Goal: Task Accomplishment & Management: Use online tool/utility

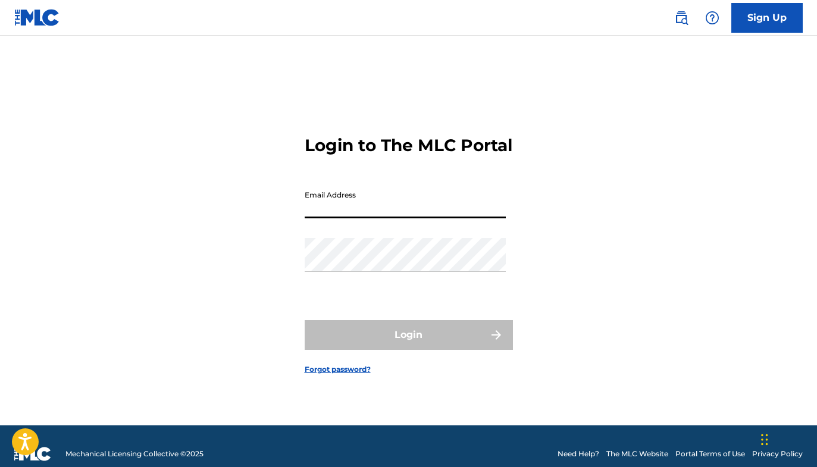
click at [318, 205] on input "Email Address" at bounding box center [405, 201] width 201 height 34
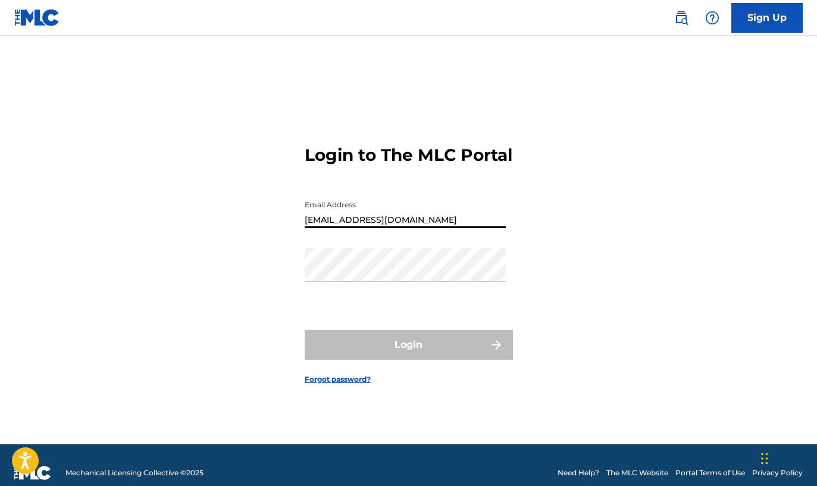
type input "[EMAIL_ADDRESS][DOMAIN_NAME]"
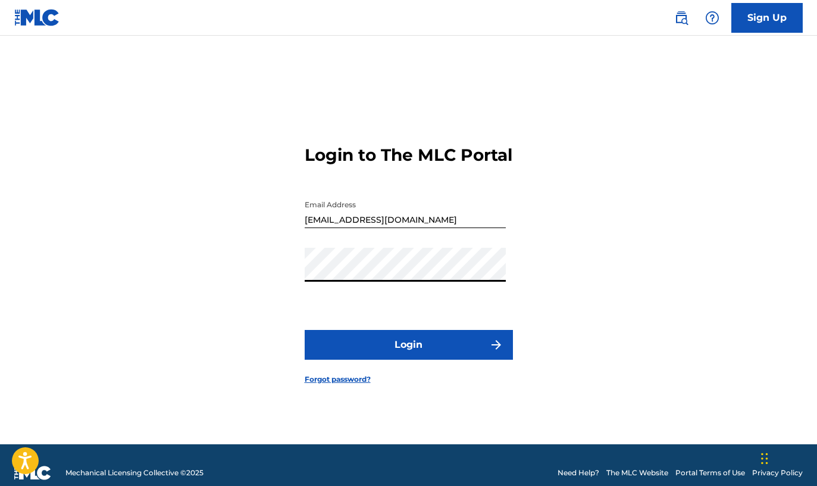
click at [382, 359] on button "Login" at bounding box center [409, 345] width 208 height 30
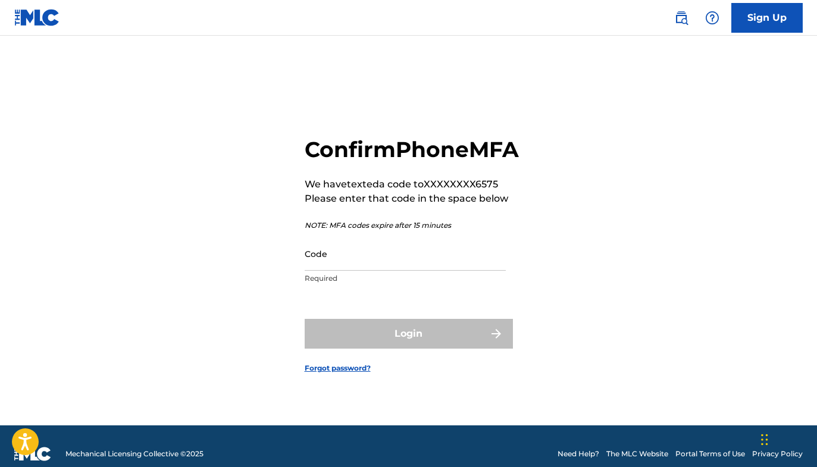
click at [378, 275] on div "Code Required" at bounding box center [405, 264] width 201 height 54
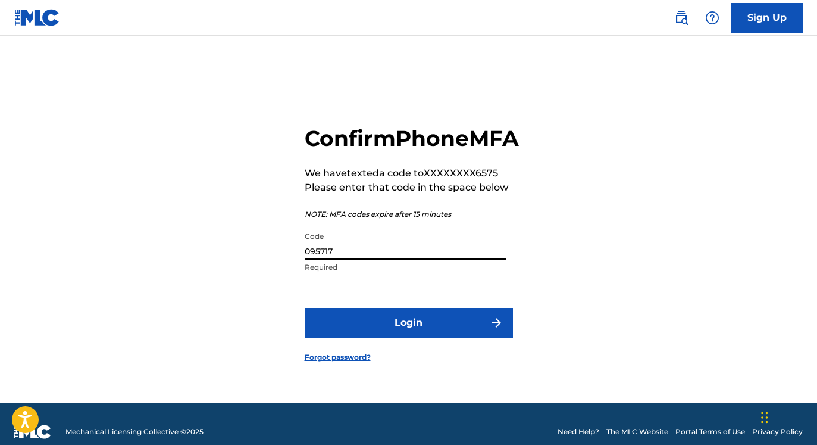
type input "095717"
click at [387, 327] on button "Login" at bounding box center [409, 323] width 208 height 30
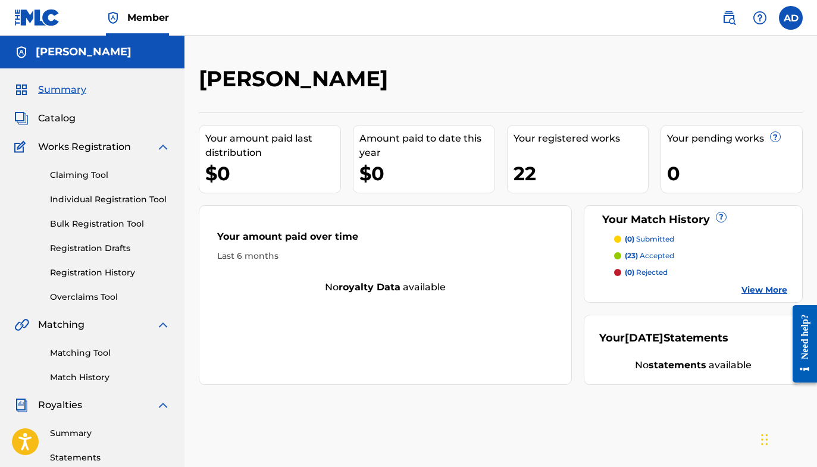
click at [99, 353] on link "Matching Tool" at bounding box center [110, 353] width 120 height 12
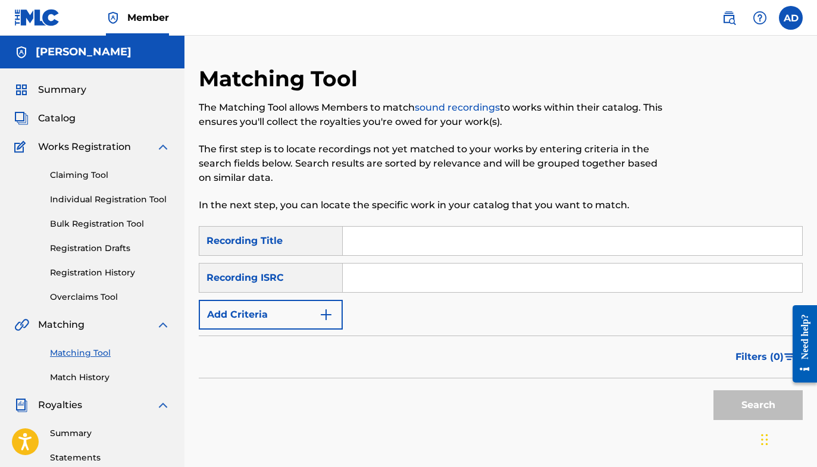
click at [385, 240] on input "Search Form" at bounding box center [572, 241] width 459 height 29
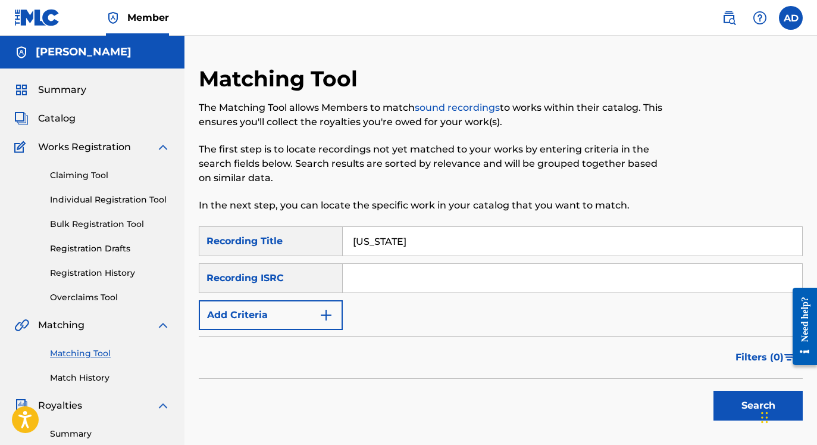
type input "[US_STATE]"
click at [387, 277] on input "Search Form" at bounding box center [572, 278] width 459 height 29
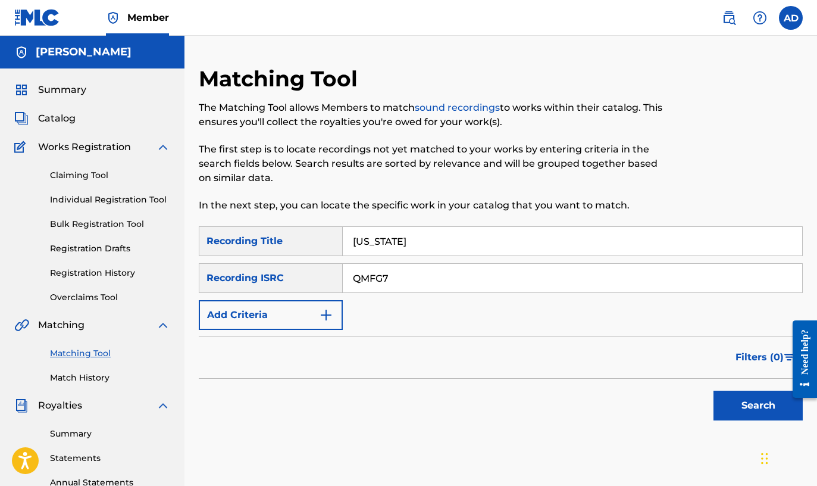
click at [390, 278] on input "QMFG7" at bounding box center [572, 278] width 459 height 29
click at [752, 396] on button "Search" at bounding box center [757, 405] width 89 height 30
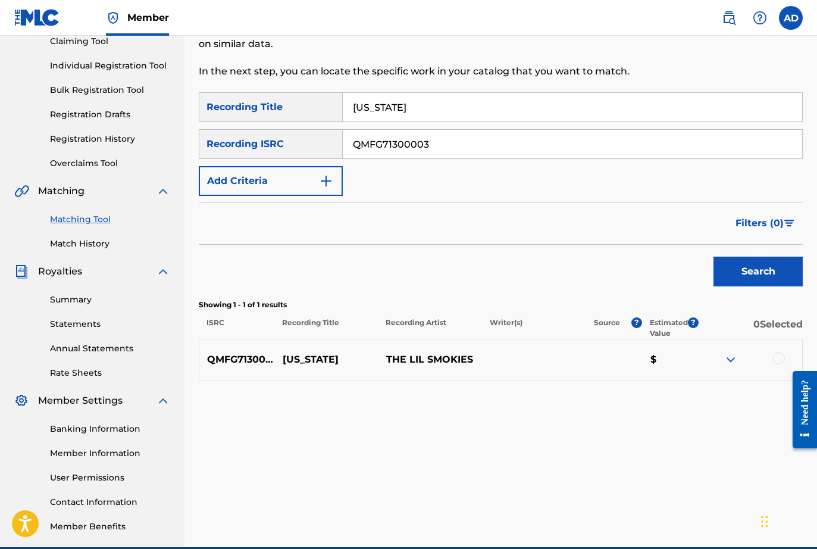
scroll to position [147, 0]
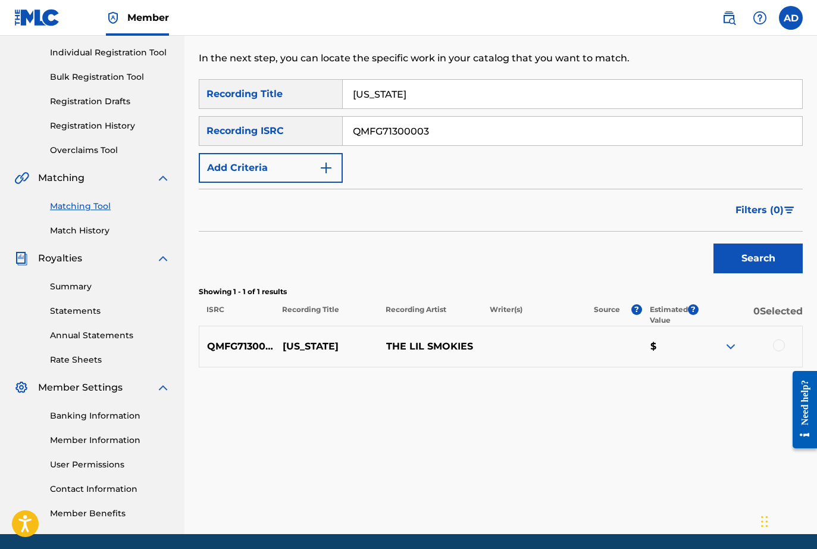
click at [329, 169] on img "Search Form" at bounding box center [326, 168] width 14 height 14
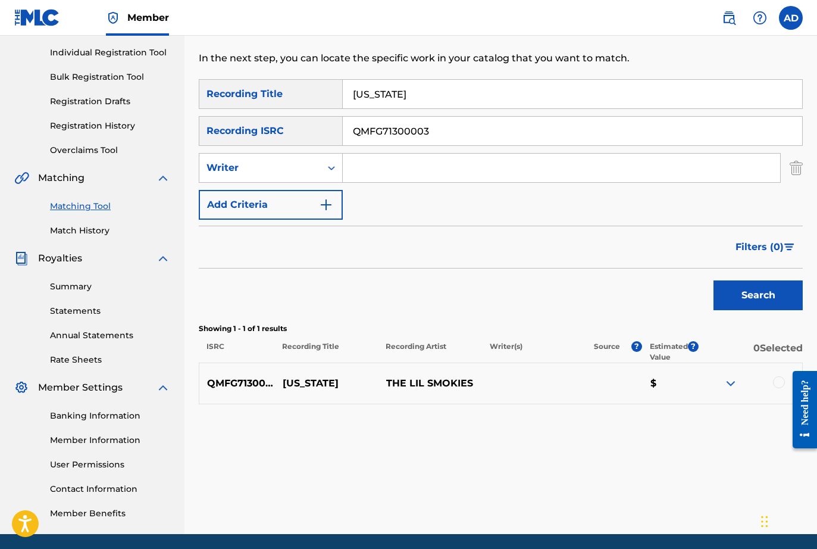
click at [455, 131] on input "QMFG71300003" at bounding box center [572, 131] width 459 height 29
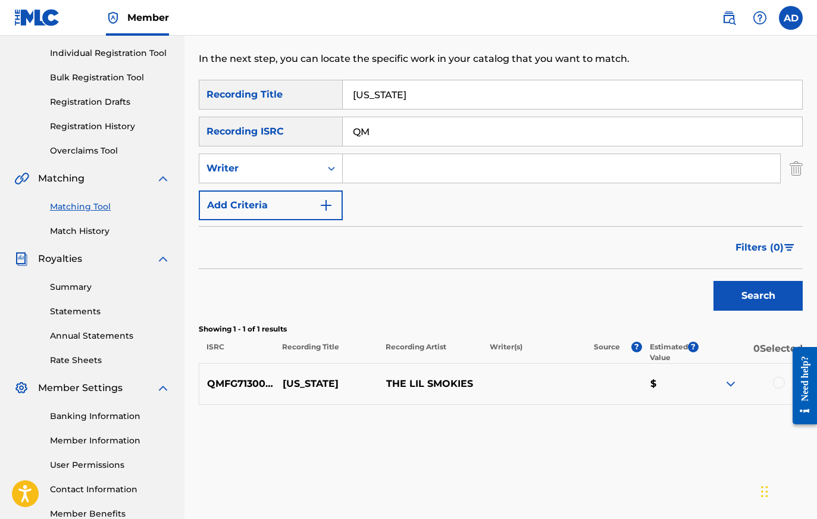
type input "Q"
click at [324, 207] on img "Search Form" at bounding box center [326, 205] width 14 height 14
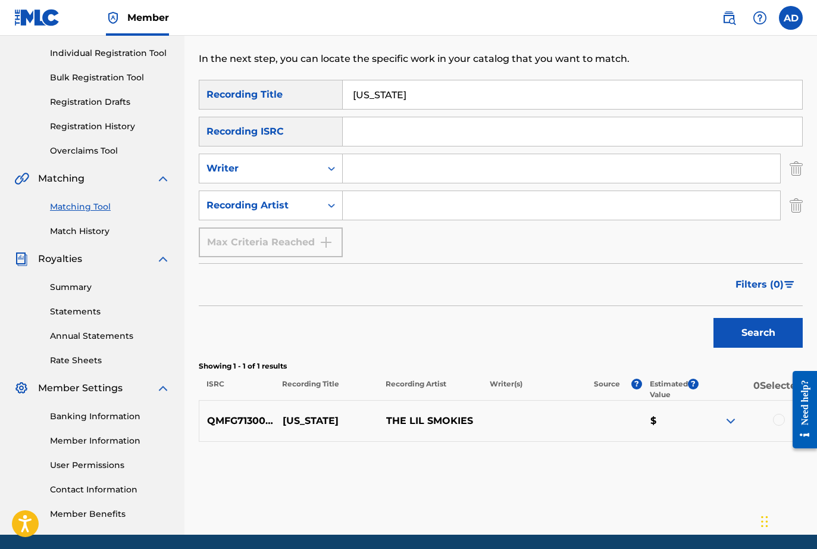
scroll to position [147, 0]
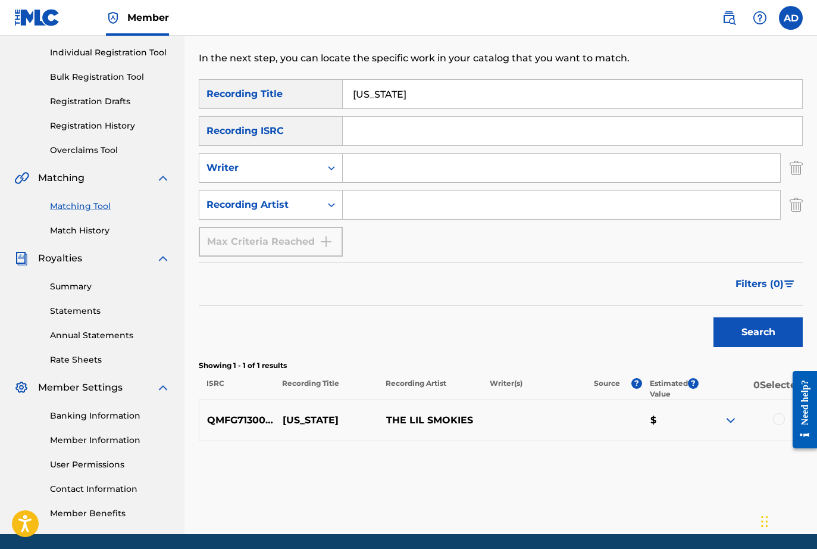
click at [368, 196] on input "Search Form" at bounding box center [561, 204] width 437 height 29
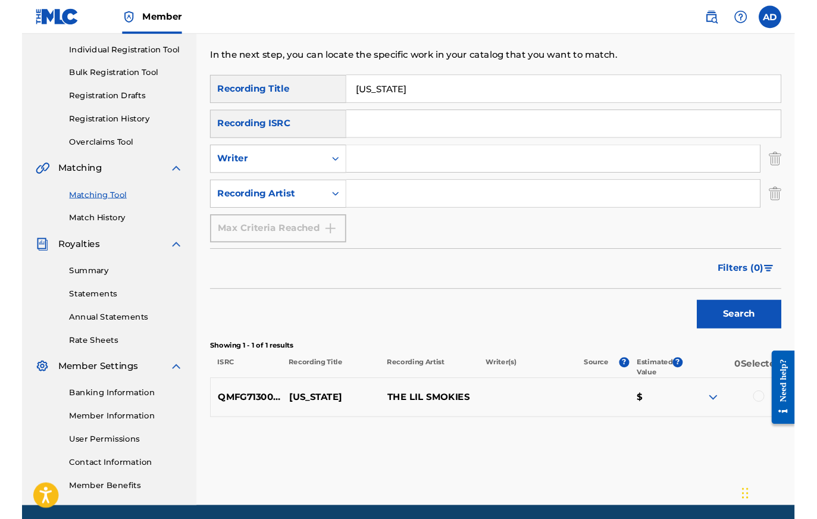
scroll to position [146, 0]
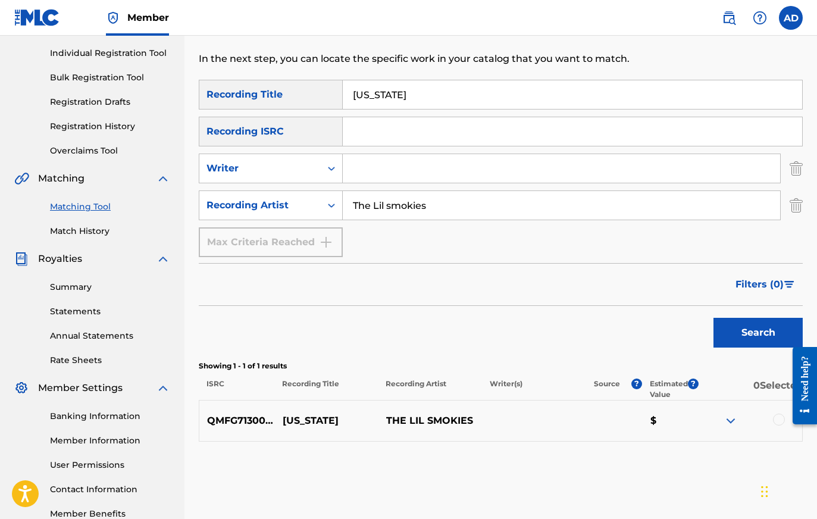
type input "The Lil smokies"
click at [758, 332] on button "Search" at bounding box center [757, 333] width 89 height 30
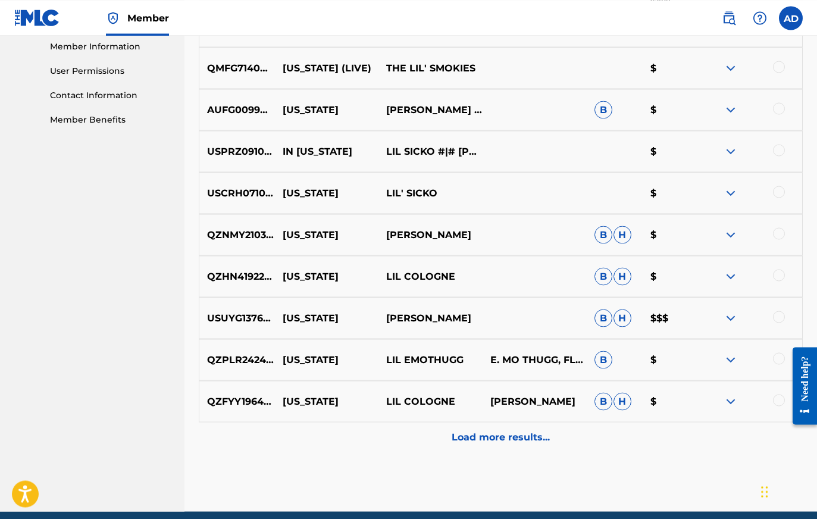
scroll to position [546, 0]
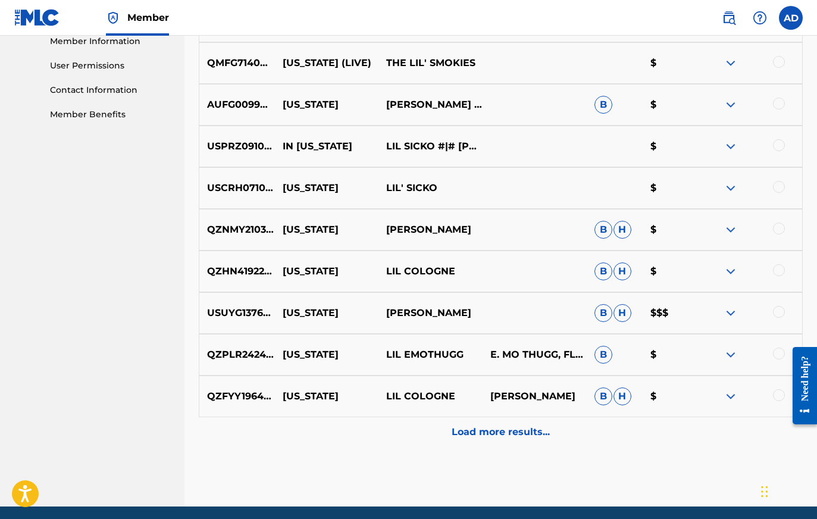
click at [484, 431] on p "Load more results..." at bounding box center [501, 432] width 98 height 14
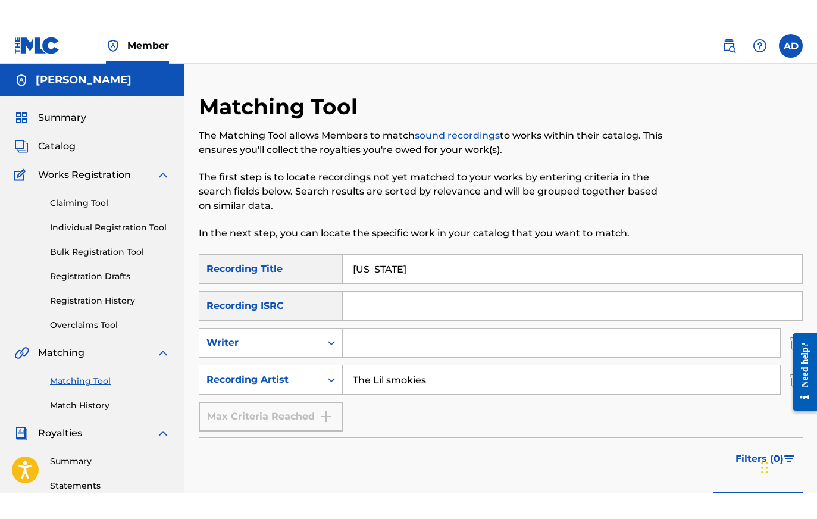
scroll to position [0, 0]
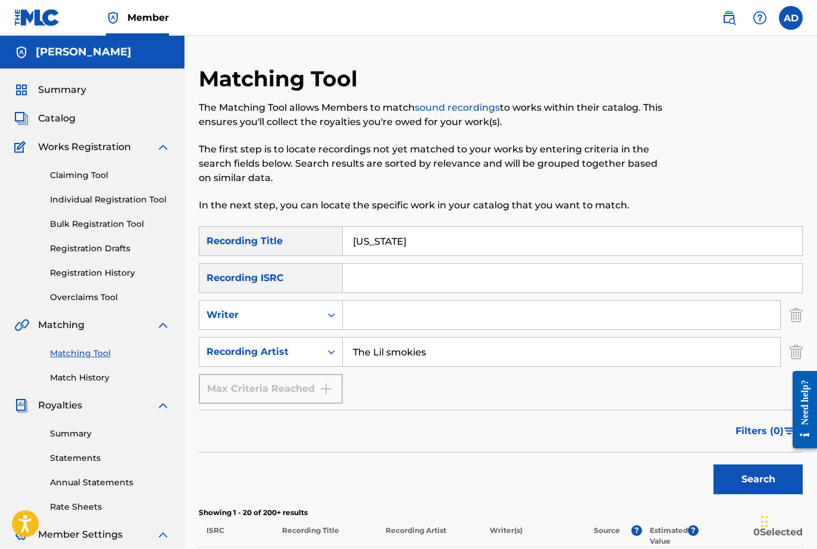
click at [376, 277] on input "Search Form" at bounding box center [572, 278] width 459 height 29
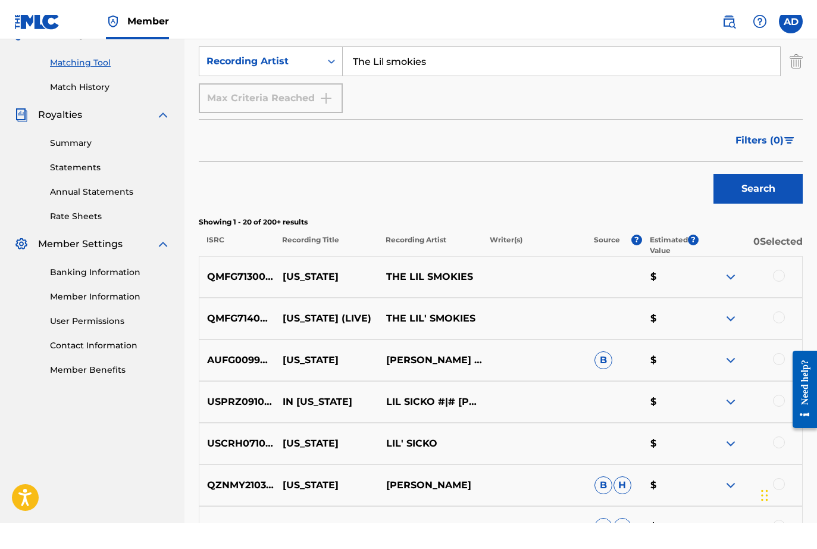
scroll to position [309, 0]
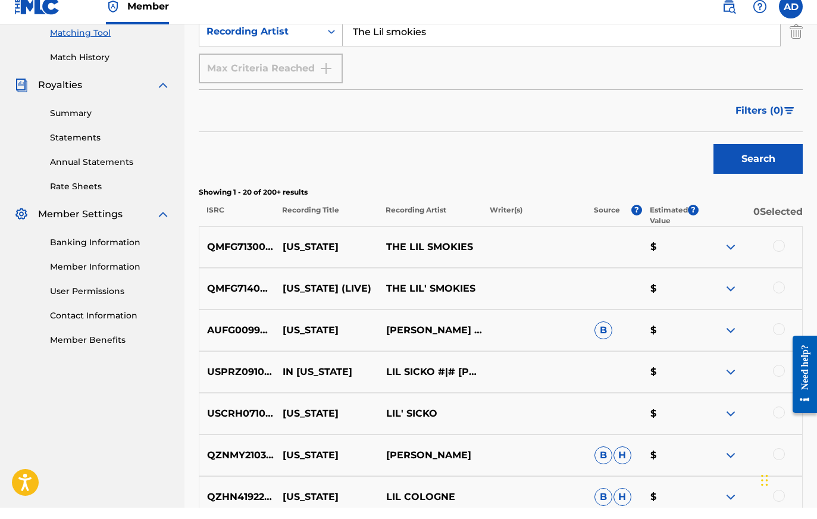
click at [776, 251] on div at bounding box center [779, 257] width 12 height 12
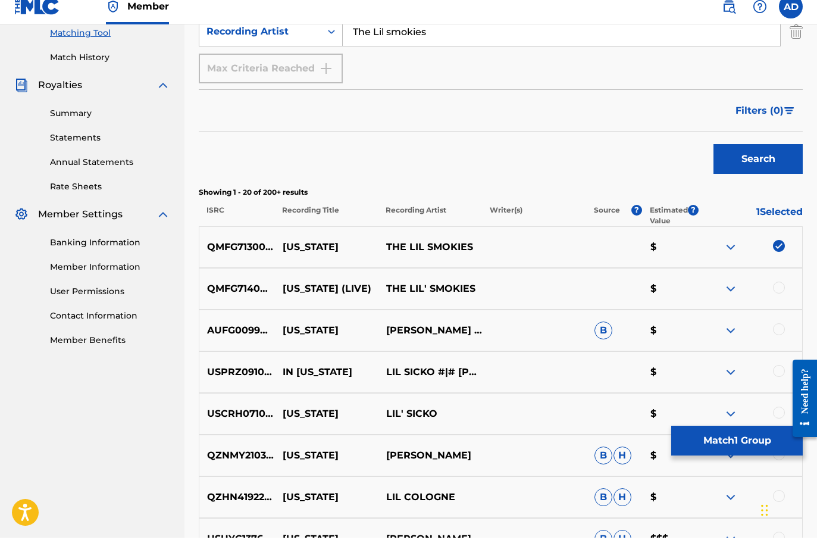
scroll to position [320, 0]
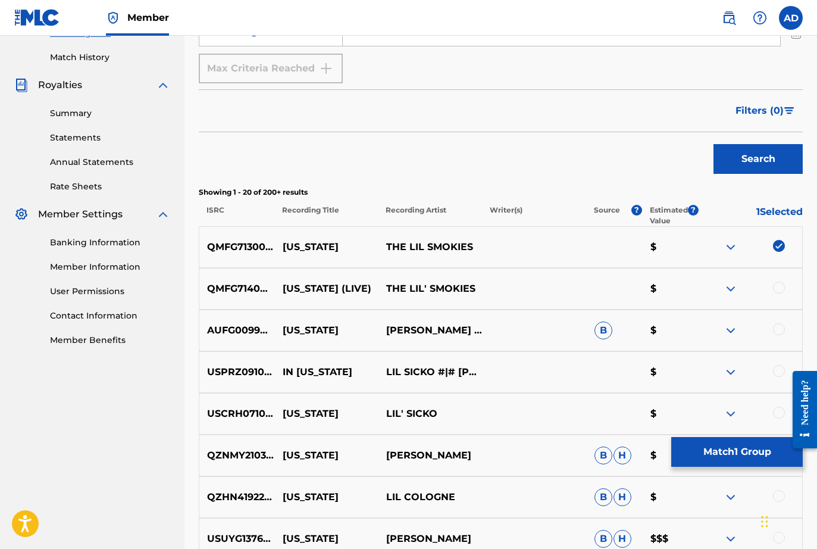
click at [781, 287] on div at bounding box center [779, 287] width 12 height 12
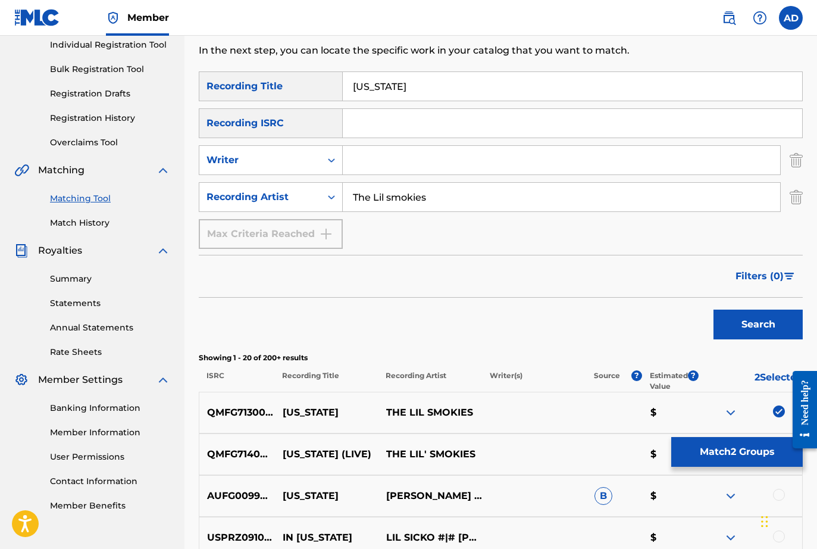
scroll to position [120, 0]
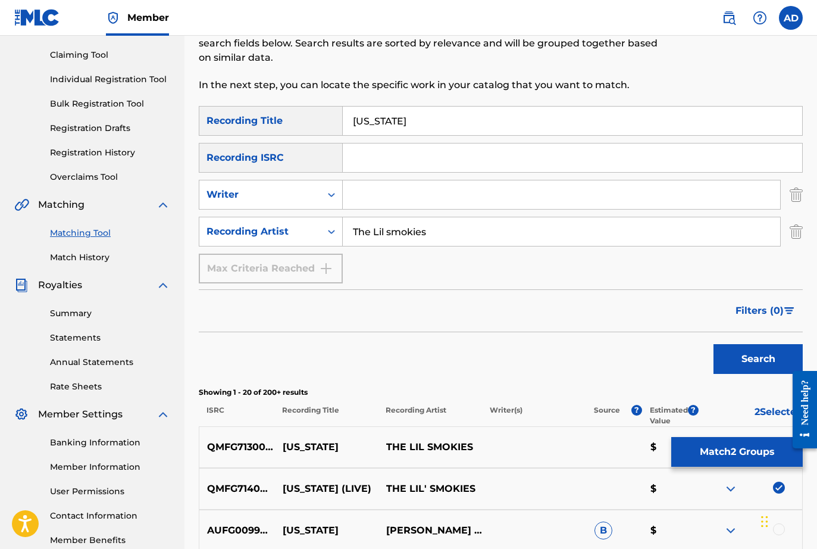
click at [740, 456] on button "Match 2 Groups" at bounding box center [737, 452] width 132 height 30
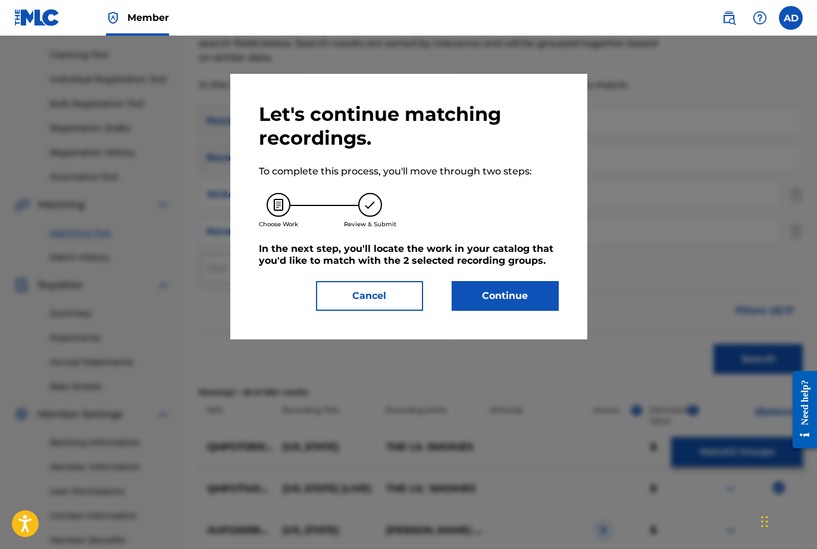
click at [513, 306] on button "Continue" at bounding box center [505, 296] width 107 height 30
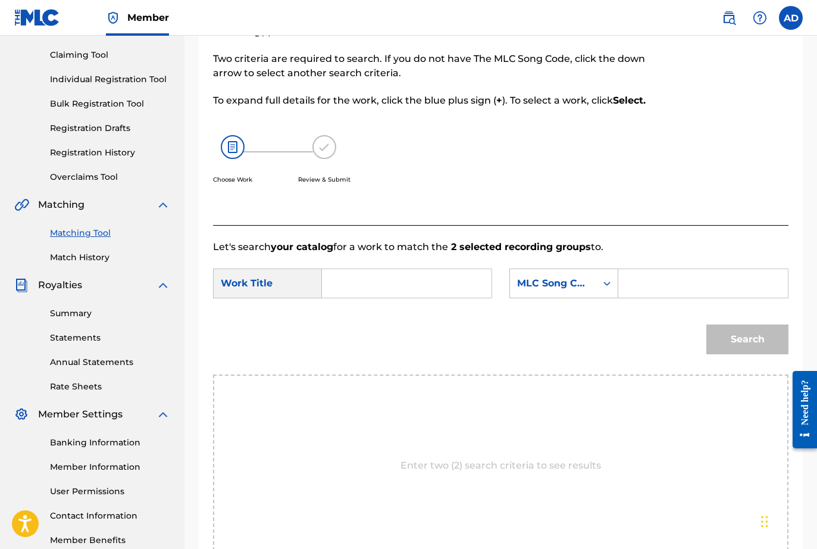
click at [366, 283] on input "Search Form" at bounding box center [406, 283] width 149 height 29
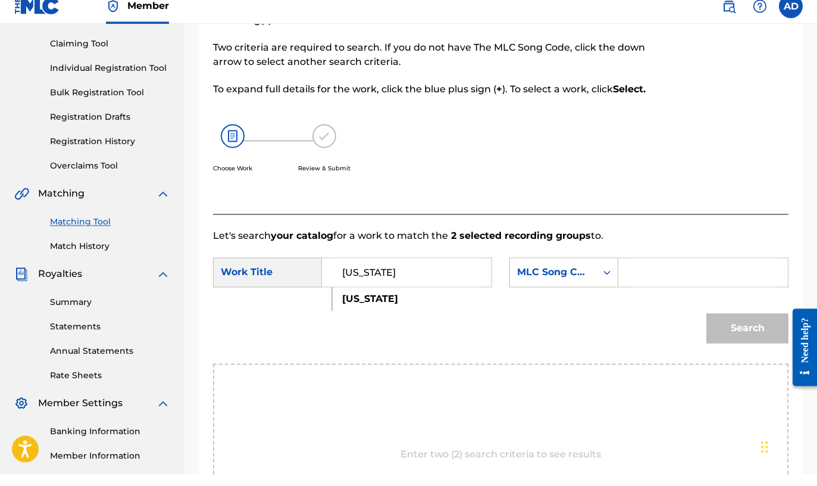
scroll to position [142, 0]
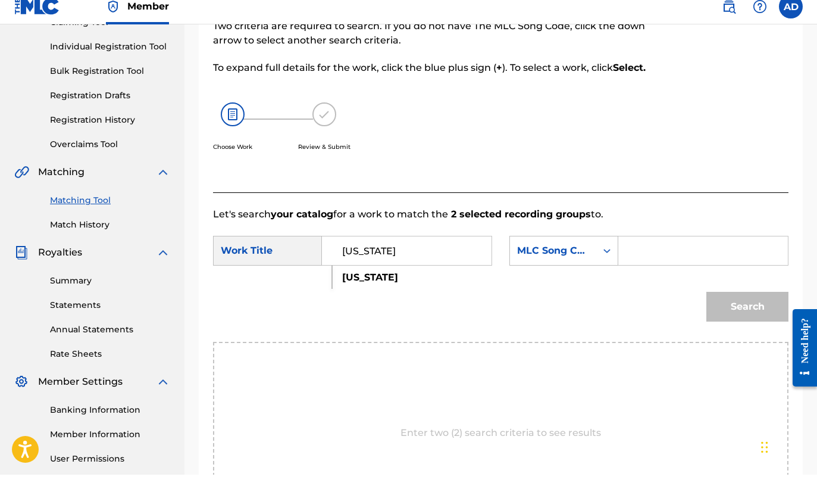
type input "[US_STATE]"
click at [655, 256] on input "Search Form" at bounding box center [702, 262] width 149 height 29
type input "CJ7K7P"
click at [766, 306] on button "Search" at bounding box center [747, 318] width 82 height 30
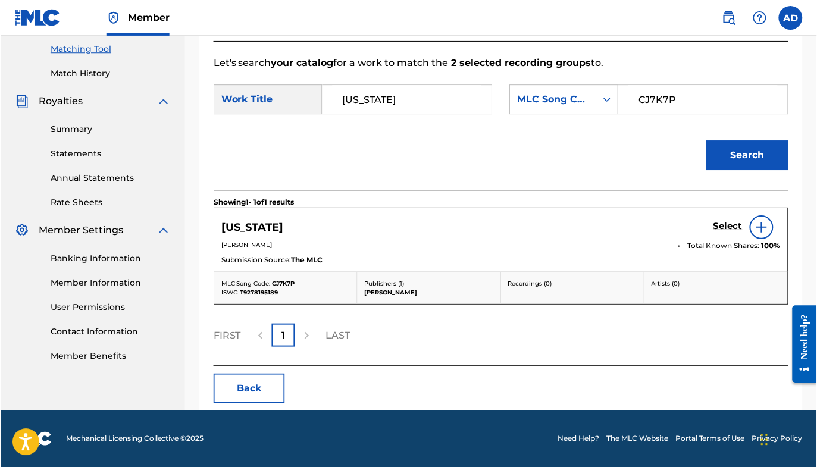
scroll to position [305, 0]
click at [307, 246] on p "[PERSON_NAME]" at bounding box center [445, 244] width 449 height 9
click at [767, 226] on img at bounding box center [762, 227] width 14 height 14
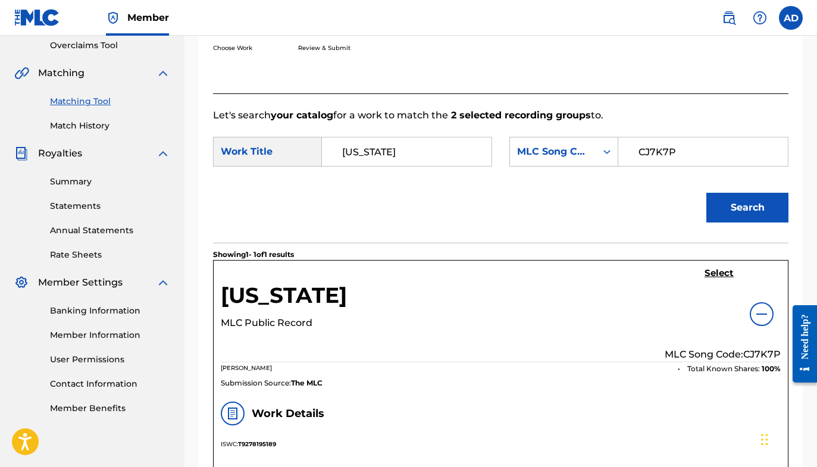
scroll to position [246, 0]
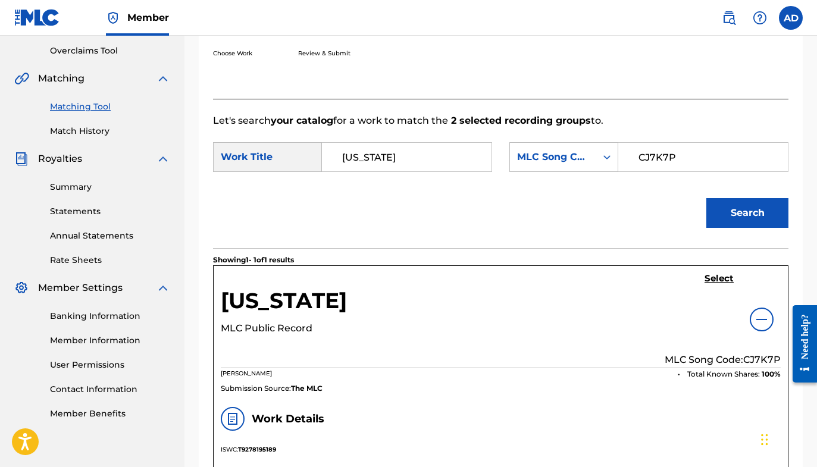
click at [719, 278] on h5 "Select" at bounding box center [719, 278] width 29 height 11
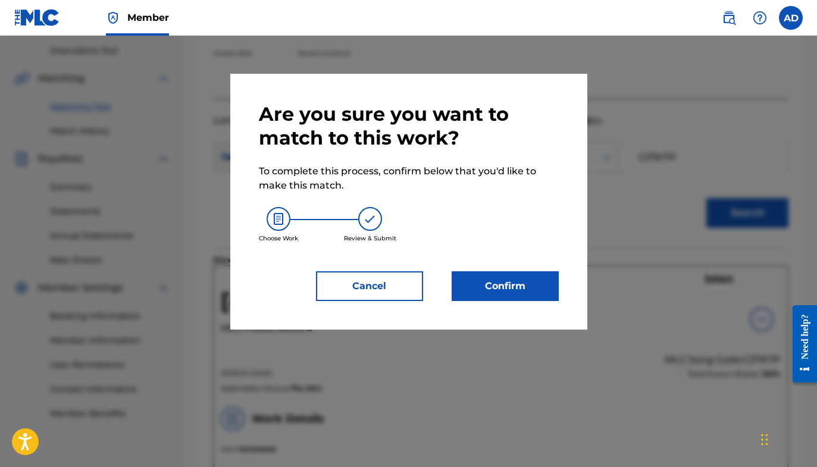
click at [512, 293] on button "Confirm" at bounding box center [505, 286] width 107 height 30
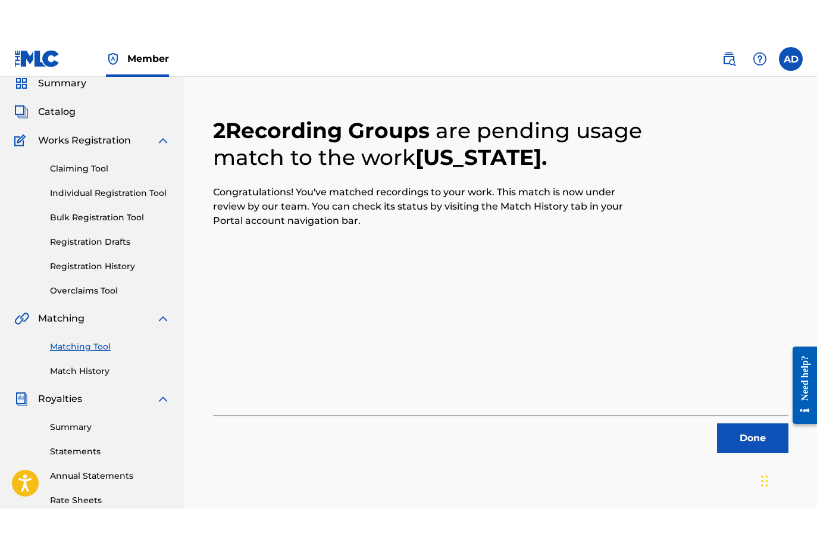
scroll to position [100, 0]
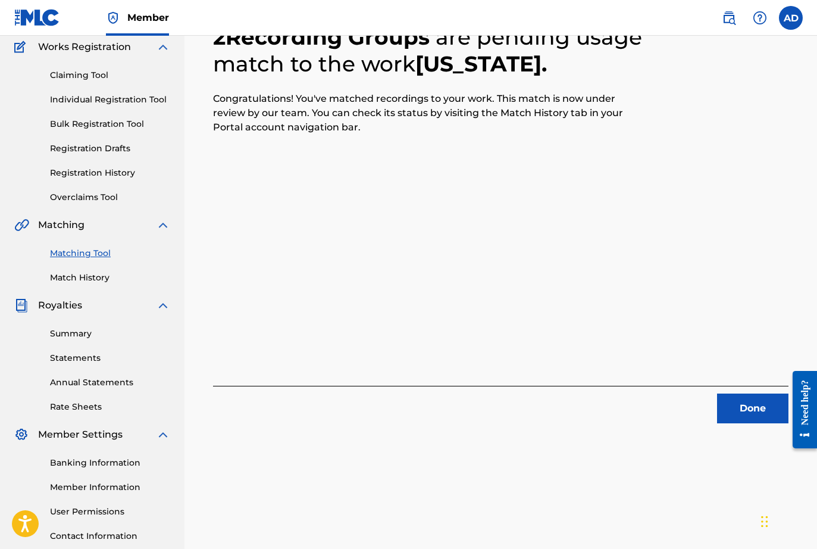
click at [737, 398] on button "Done" at bounding box center [752, 408] width 71 height 30
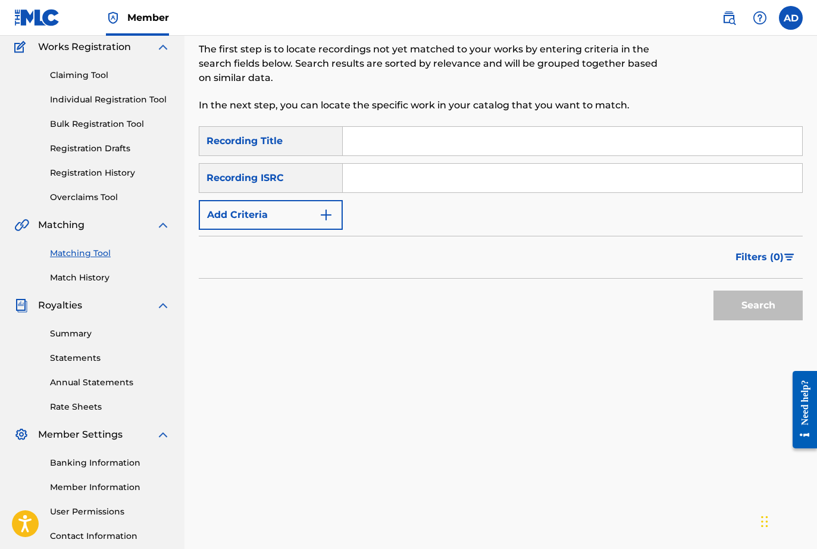
click at [365, 140] on input "Search Form" at bounding box center [572, 141] width 459 height 29
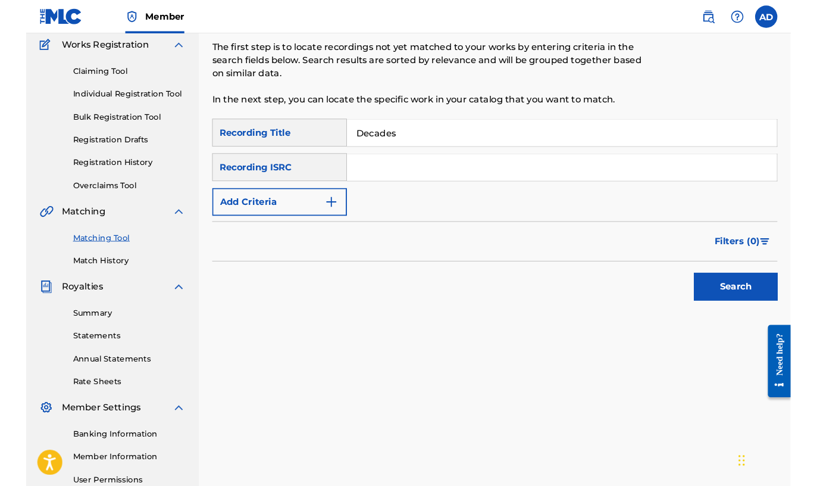
scroll to position [121, 0]
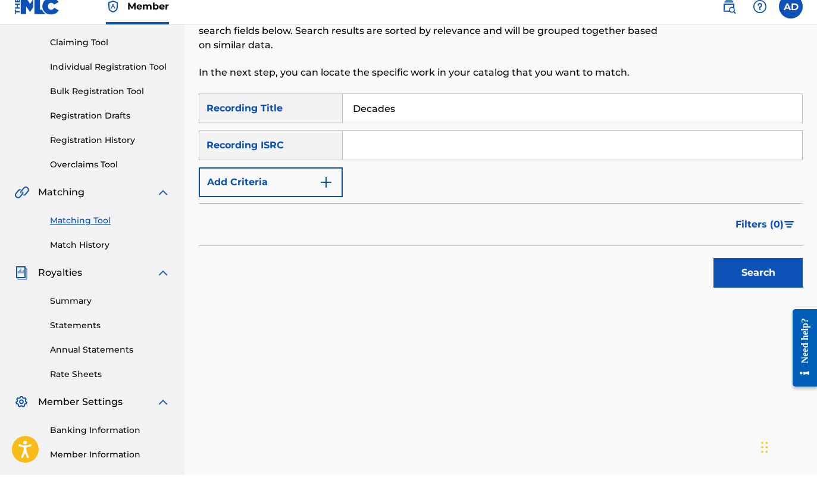
type input "Decades"
click at [312, 183] on button "Add Criteria" at bounding box center [271, 194] width 144 height 30
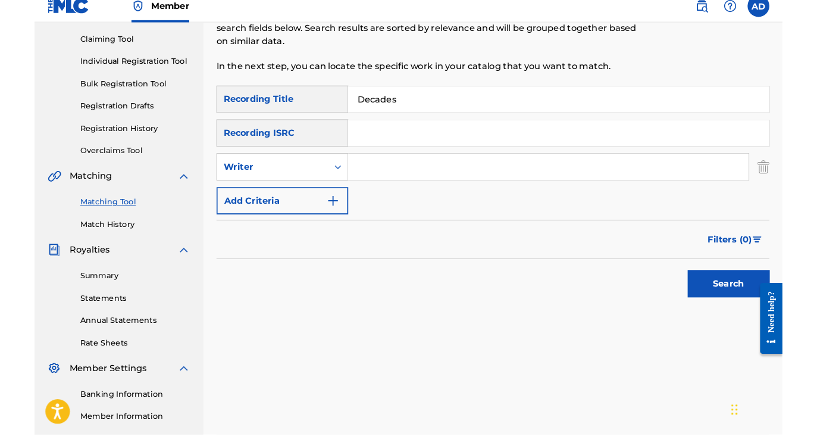
scroll to position [133, 0]
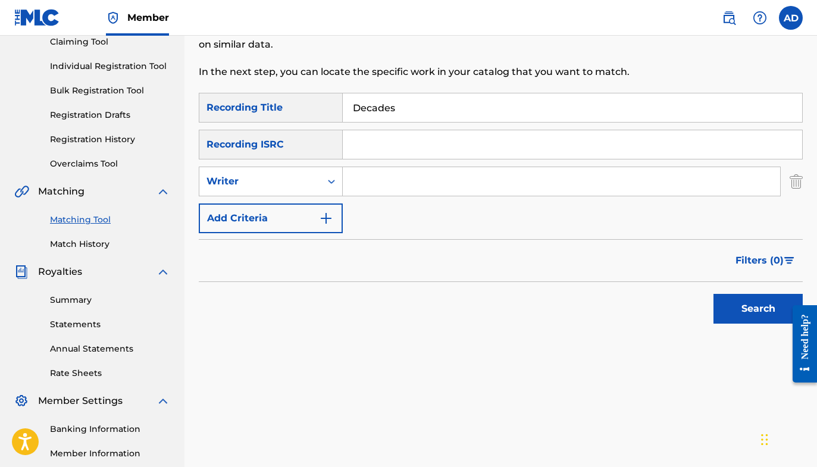
click at [322, 218] on img "Search Form" at bounding box center [326, 218] width 14 height 14
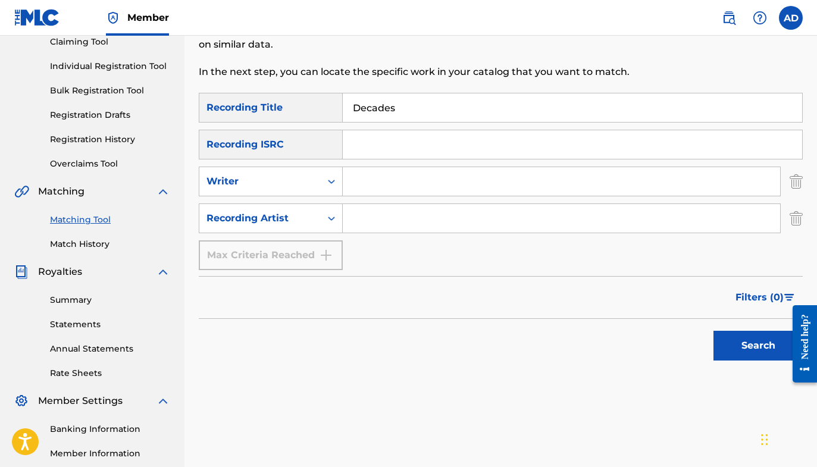
click at [362, 218] on input "Search Form" at bounding box center [561, 218] width 437 height 29
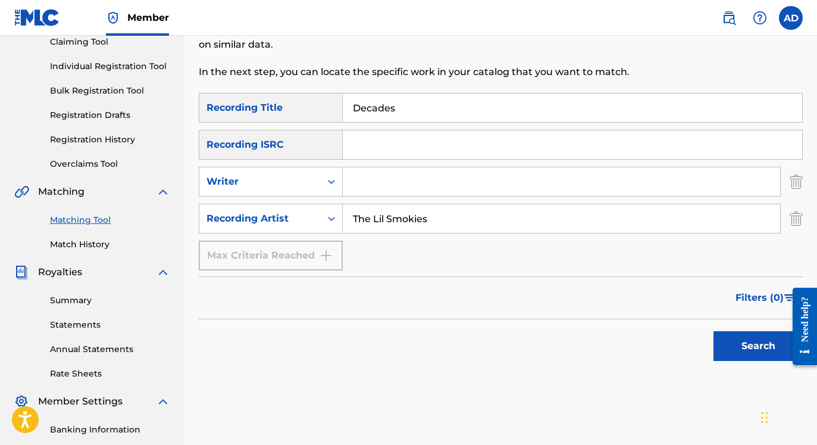
type input "The Lil Smokies"
click at [758, 346] on button "Search" at bounding box center [757, 346] width 89 height 30
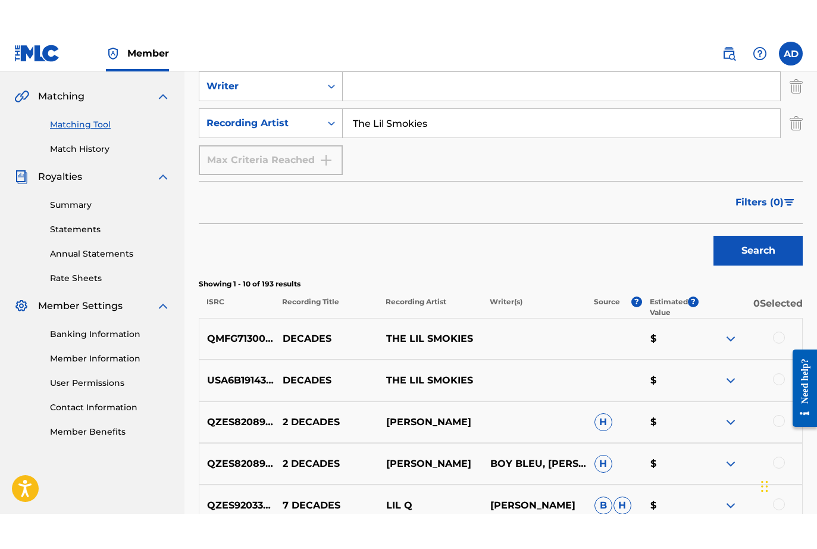
scroll to position [268, 0]
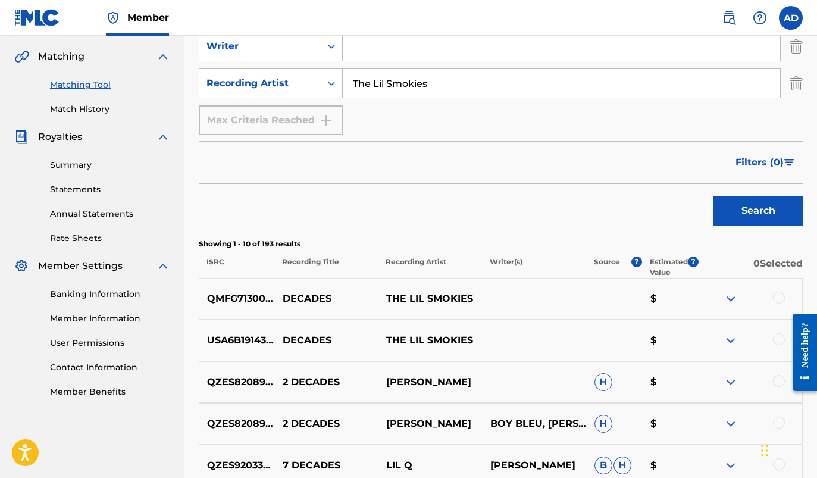
click at [793, 290] on div "QMFG71300001 DECADES THE LIL SMOKIES $" at bounding box center [501, 299] width 604 height 42
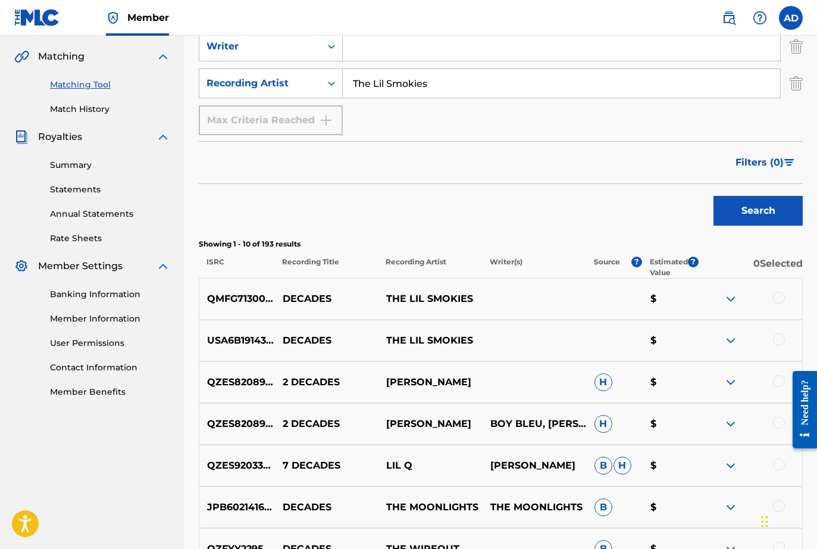
click at [790, 294] on div at bounding box center [750, 299] width 104 height 14
click at [789, 294] on div at bounding box center [750, 299] width 104 height 14
click at [782, 297] on div at bounding box center [779, 298] width 12 height 12
click at [780, 302] on div at bounding box center [779, 298] width 12 height 12
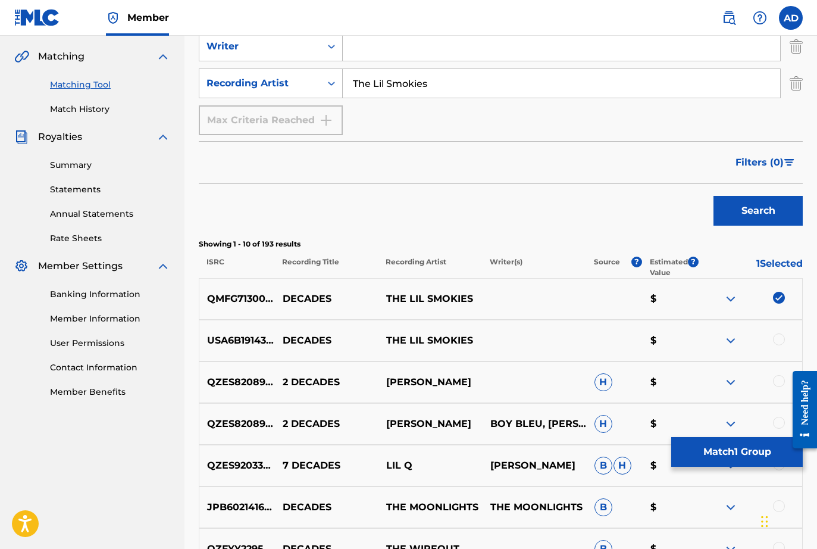
click at [780, 333] on div at bounding box center [779, 339] width 12 height 12
click at [739, 208] on button "Search" at bounding box center [757, 211] width 89 height 30
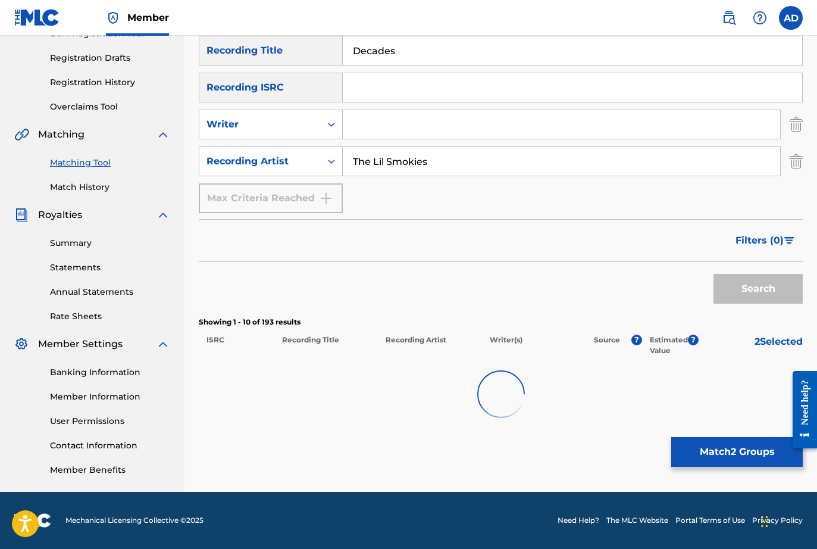
scroll to position [190, 0]
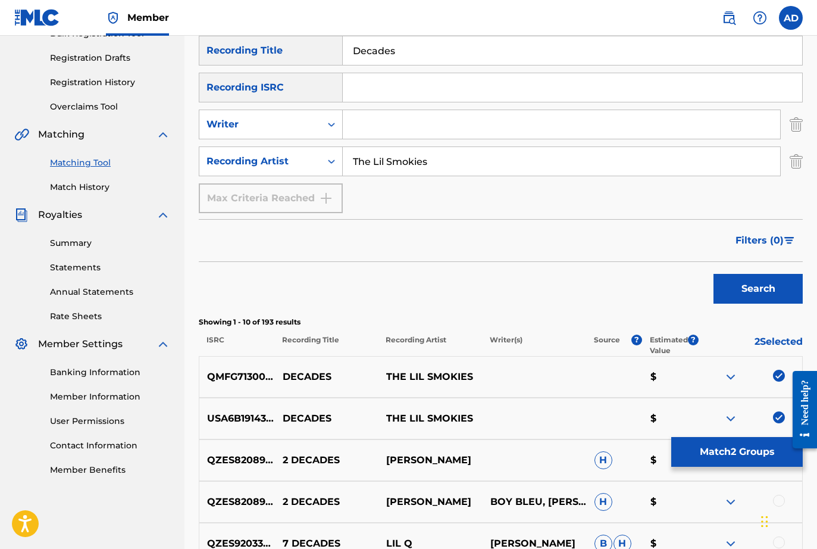
click at [719, 451] on button "Match 2 Groups" at bounding box center [737, 452] width 132 height 30
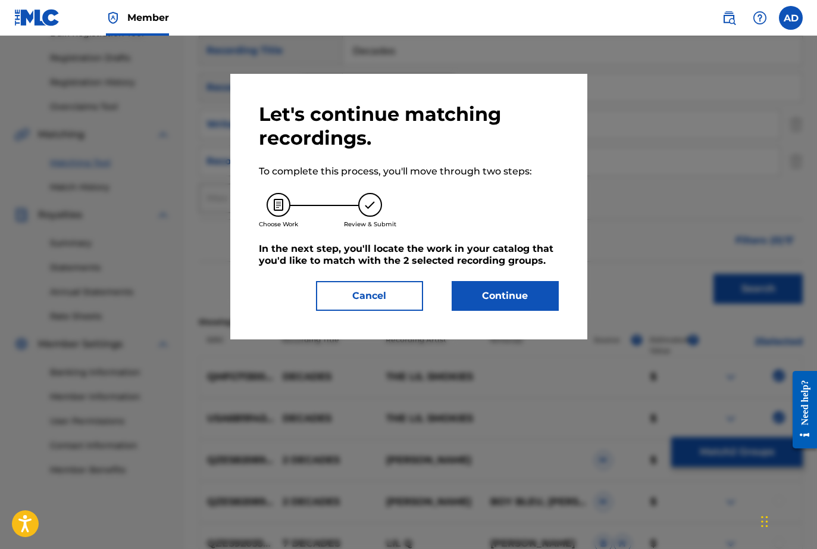
click at [497, 296] on button "Continue" at bounding box center [505, 296] width 107 height 30
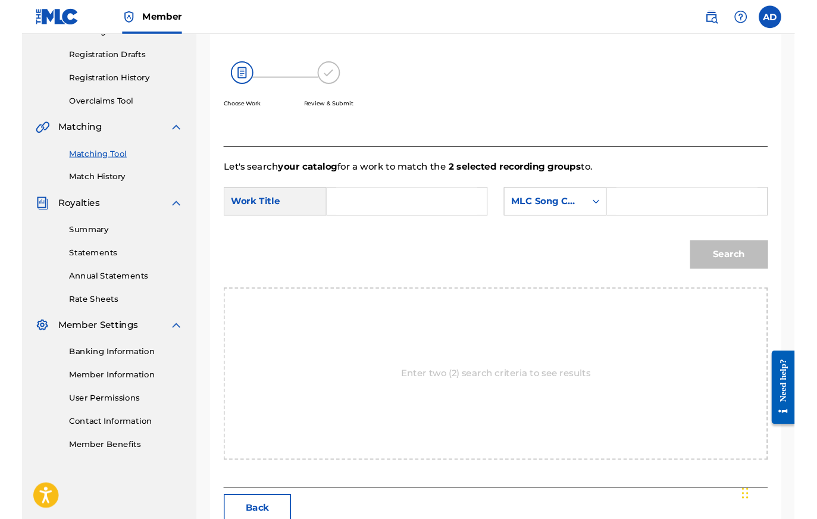
scroll to position [189, 0]
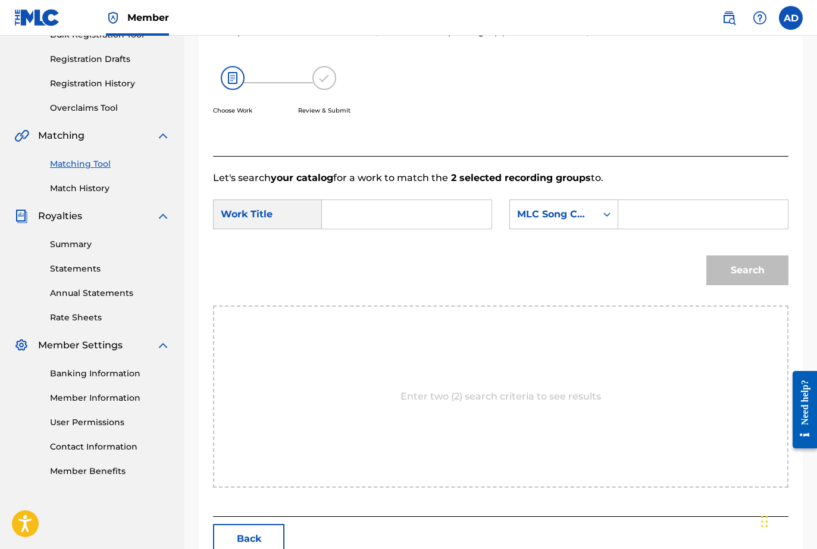
click at [380, 232] on div "SearchWithCriteria555b9dd5-3830-4183-b738-beea8462fad7 Work Title SearchWithCri…" at bounding box center [500, 217] width 575 height 37
click at [374, 221] on input "Search Form" at bounding box center [406, 214] width 149 height 29
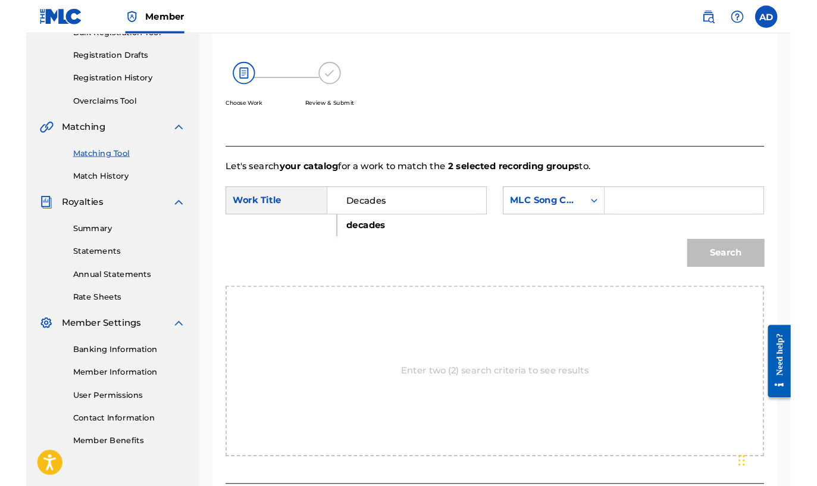
scroll to position [211, 0]
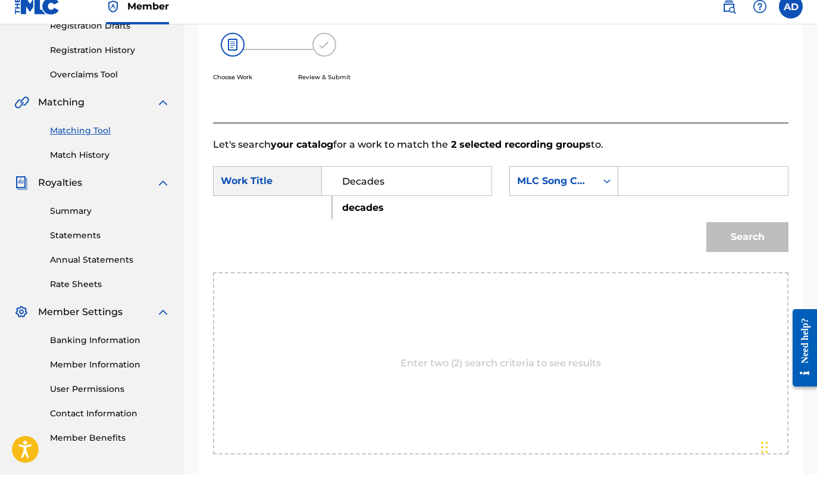
type input "Decades"
click at [642, 180] on input "Search Form" at bounding box center [702, 192] width 149 height 29
type input "DS2QCF"
click at [760, 233] on button "Search" at bounding box center [747, 248] width 82 height 30
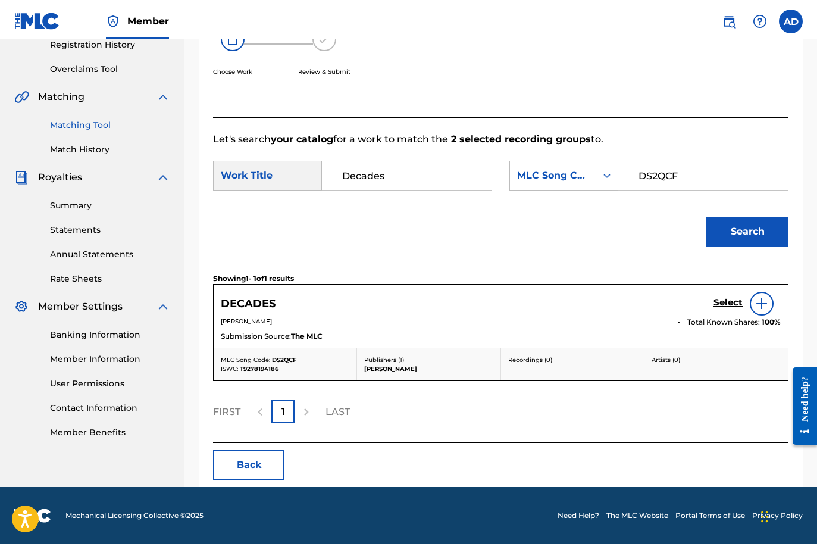
scroll to position [223, 0]
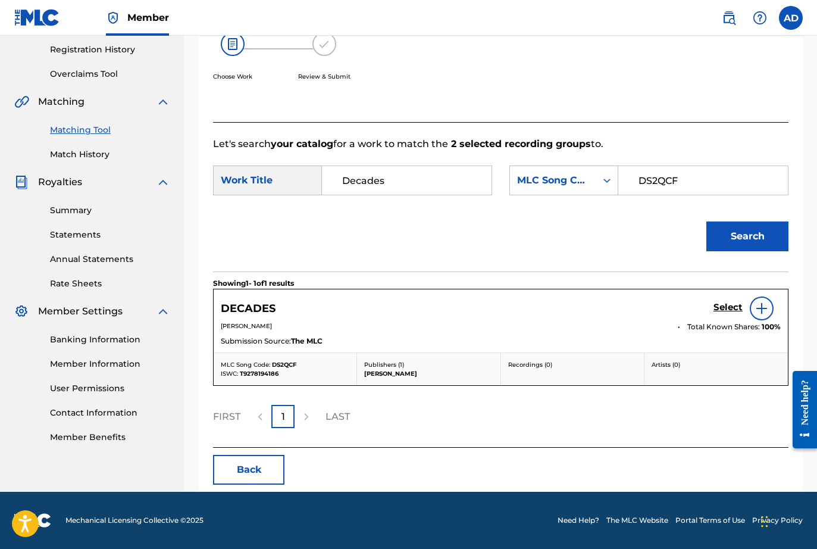
click at [767, 311] on img at bounding box center [762, 308] width 14 height 14
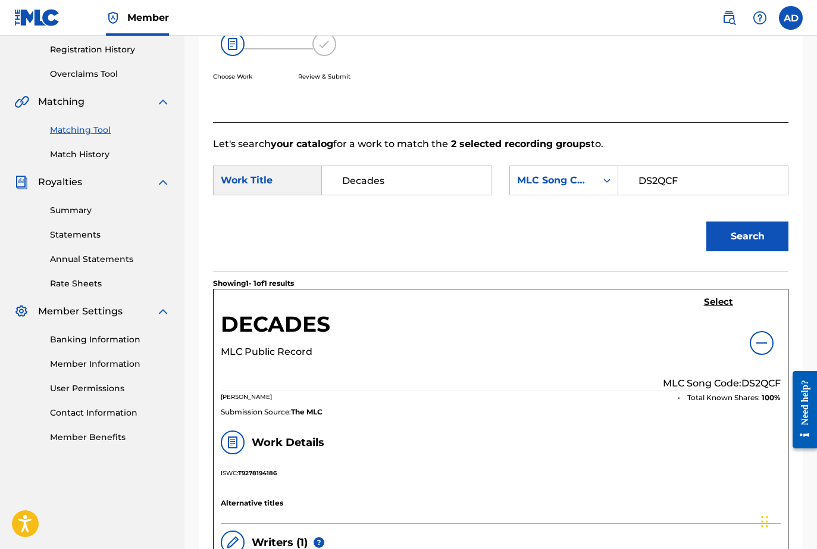
scroll to position [343, 0]
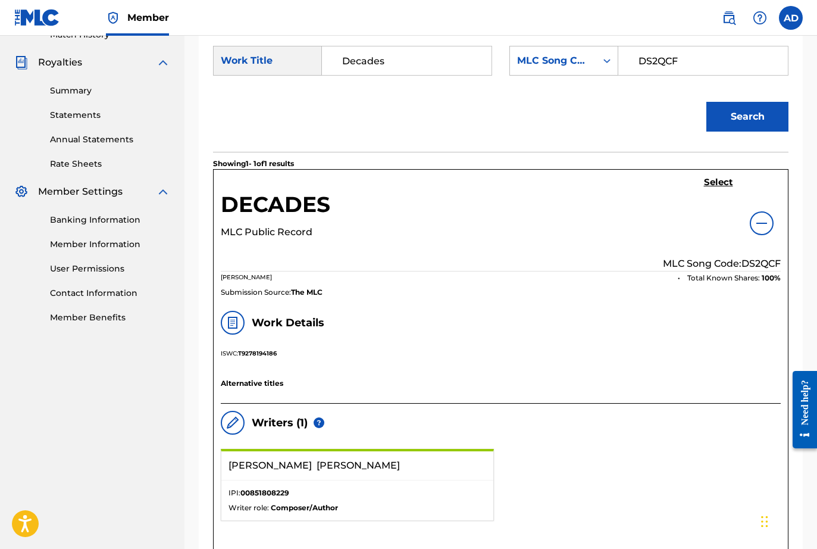
click at [717, 181] on h5 "Select" at bounding box center [718, 182] width 29 height 11
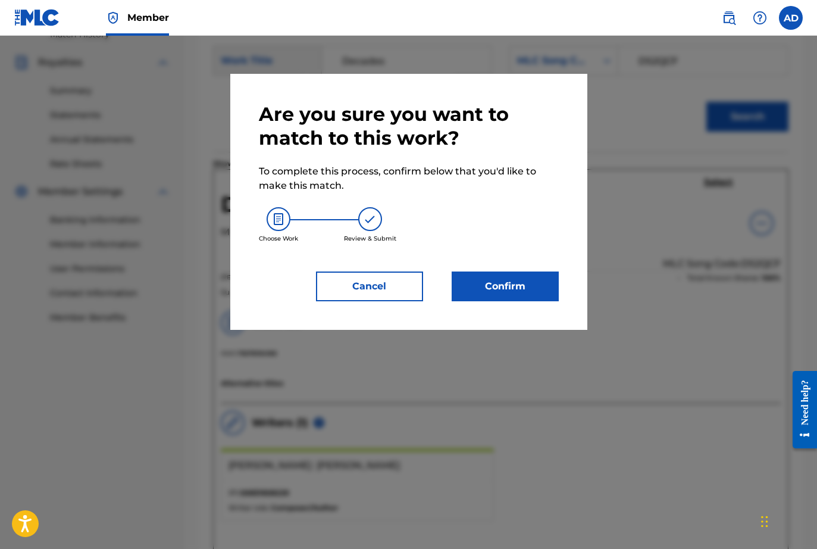
click at [514, 289] on button "Confirm" at bounding box center [505, 286] width 107 height 30
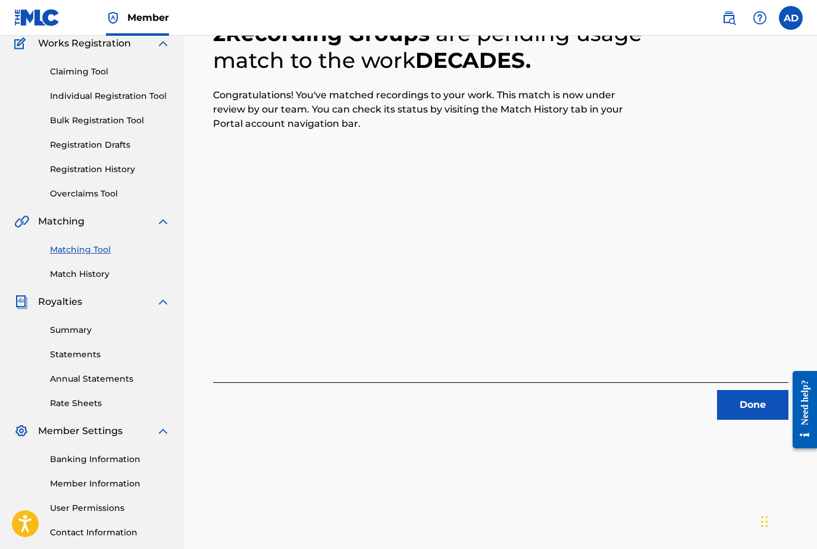
scroll to position [105, 0]
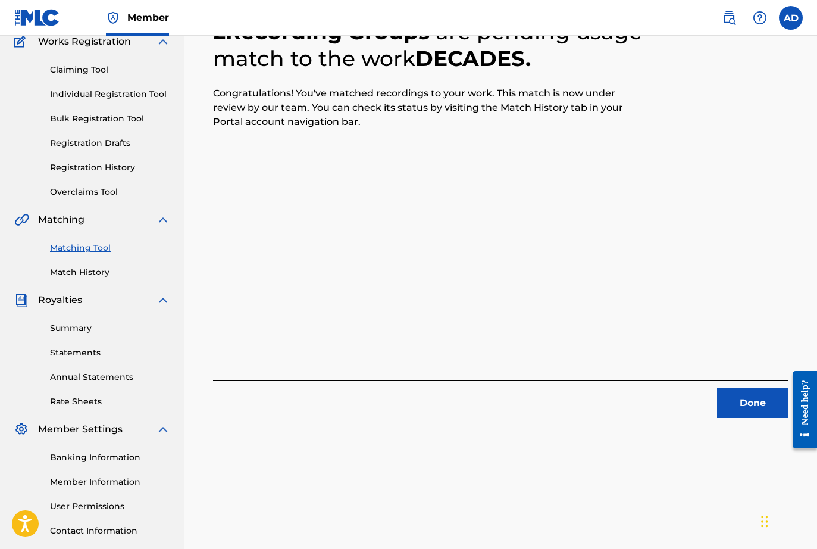
click at [747, 399] on button "Done" at bounding box center [752, 403] width 71 height 30
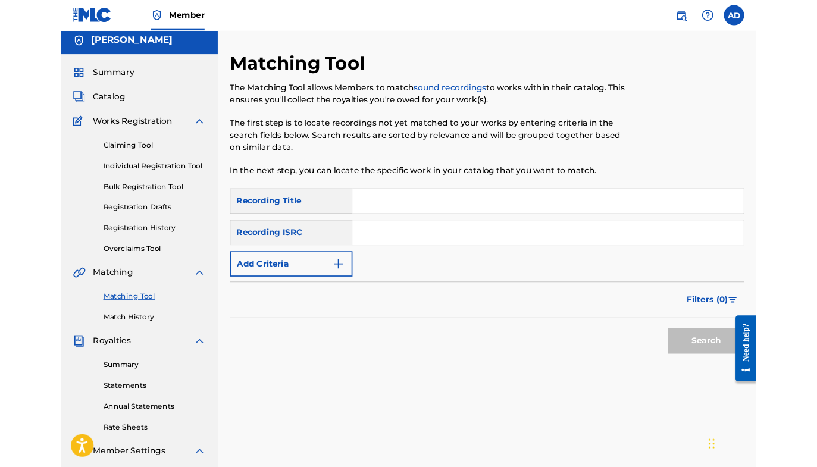
scroll to position [0, 0]
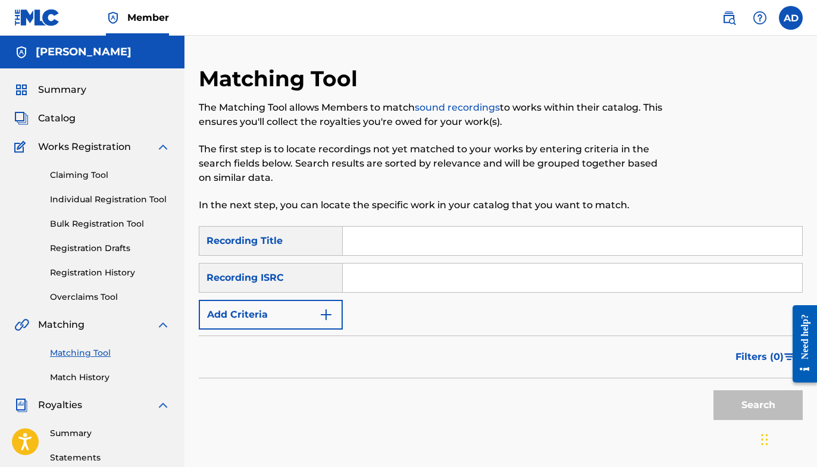
click at [58, 89] on span "Summary" at bounding box center [62, 90] width 48 height 14
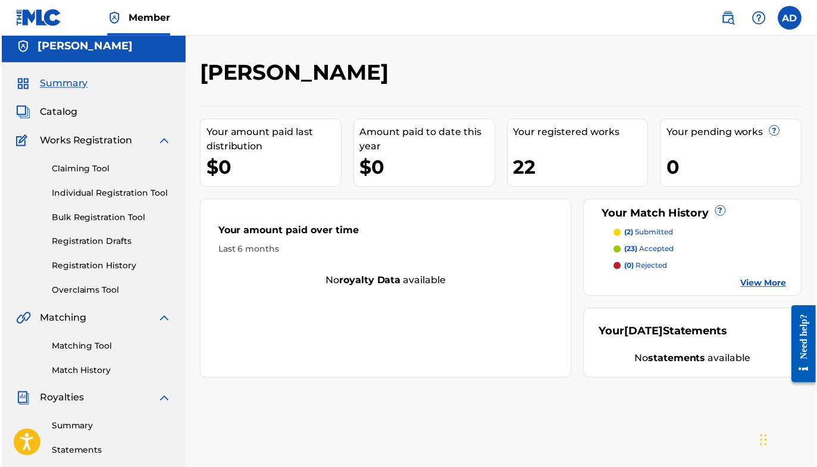
scroll to position [7, 0]
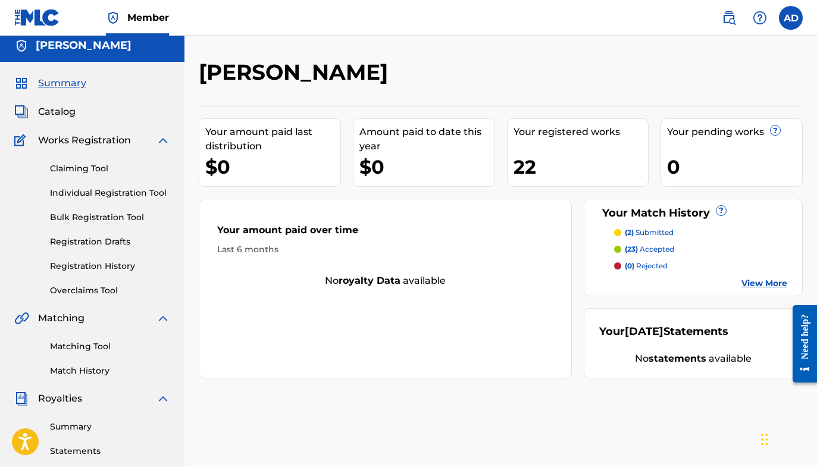
click at [45, 112] on span "Catalog" at bounding box center [56, 112] width 37 height 14
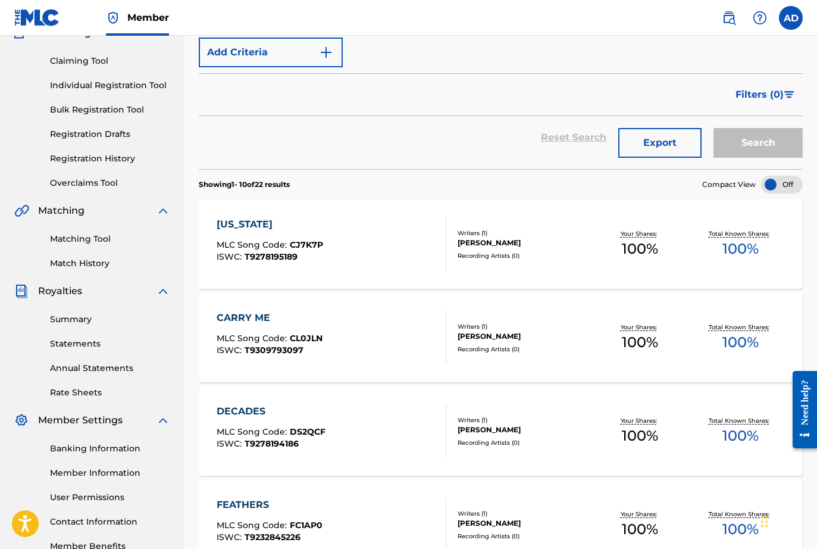
scroll to position [127, 0]
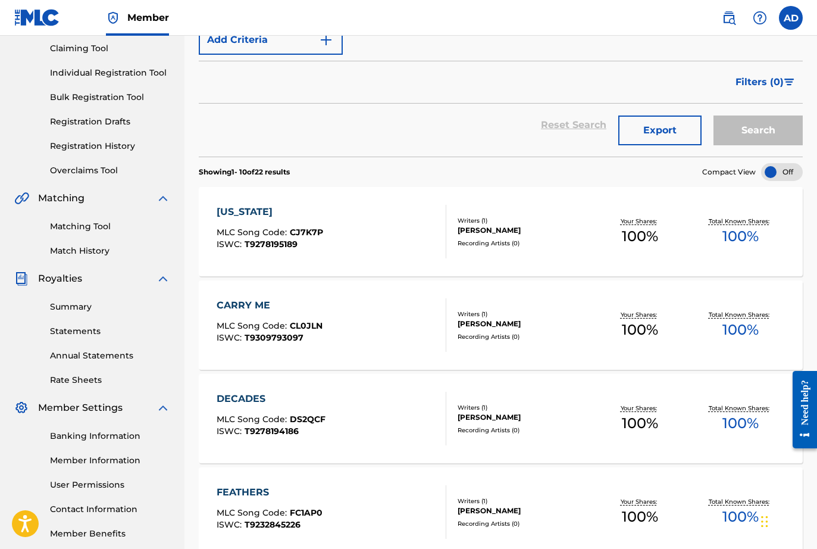
click at [74, 306] on link "Summary" at bounding box center [110, 306] width 120 height 12
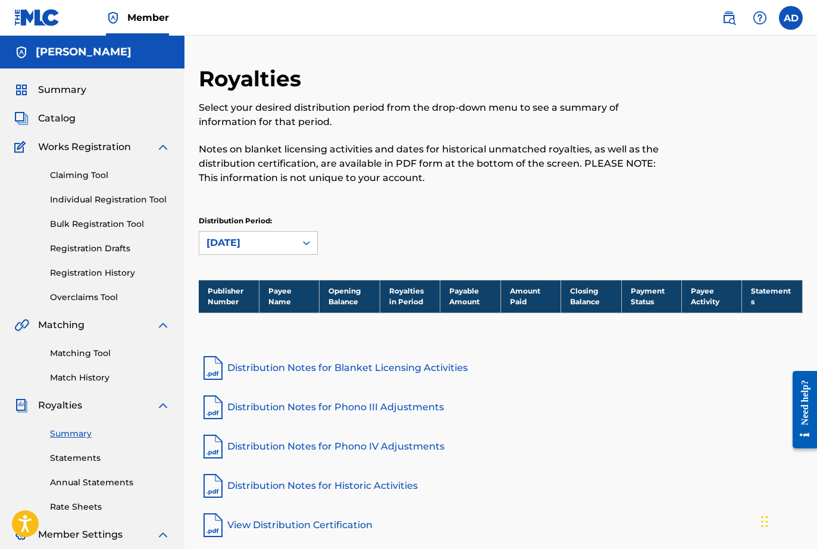
click at [83, 458] on link "Statements" at bounding box center [110, 458] width 120 height 12
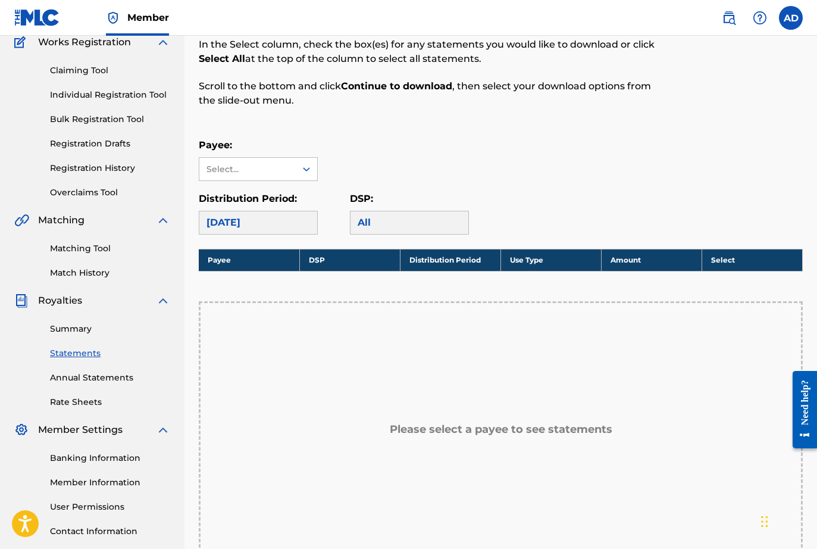
scroll to position [138, 0]
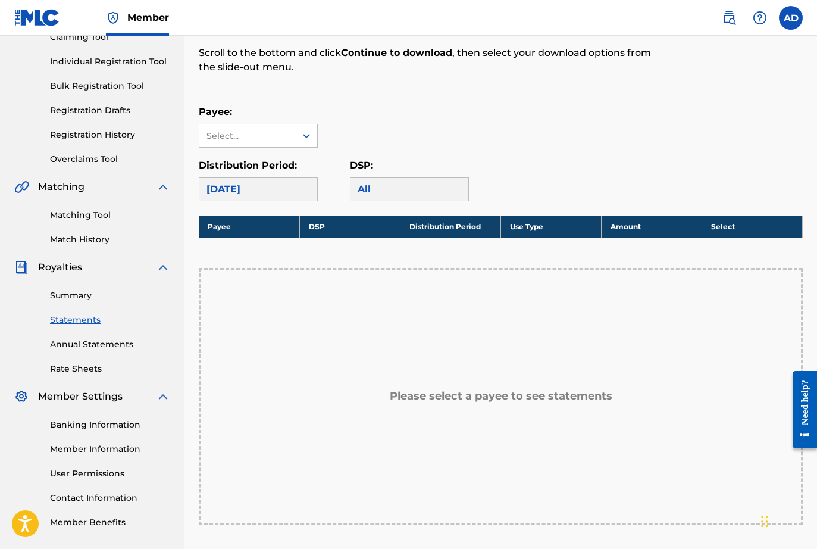
click at [289, 189] on div "[DATE]" at bounding box center [258, 189] width 119 height 24
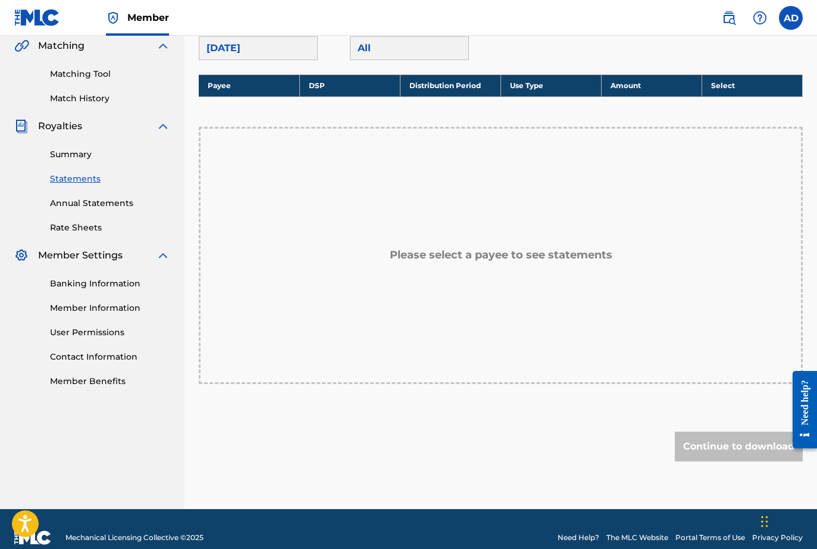
scroll to position [291, 0]
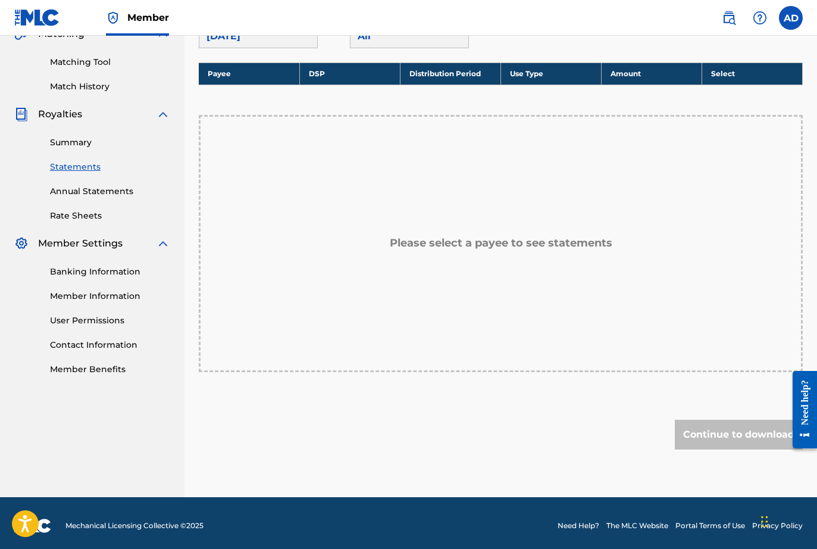
click at [101, 274] on link "Banking Information" at bounding box center [110, 271] width 120 height 12
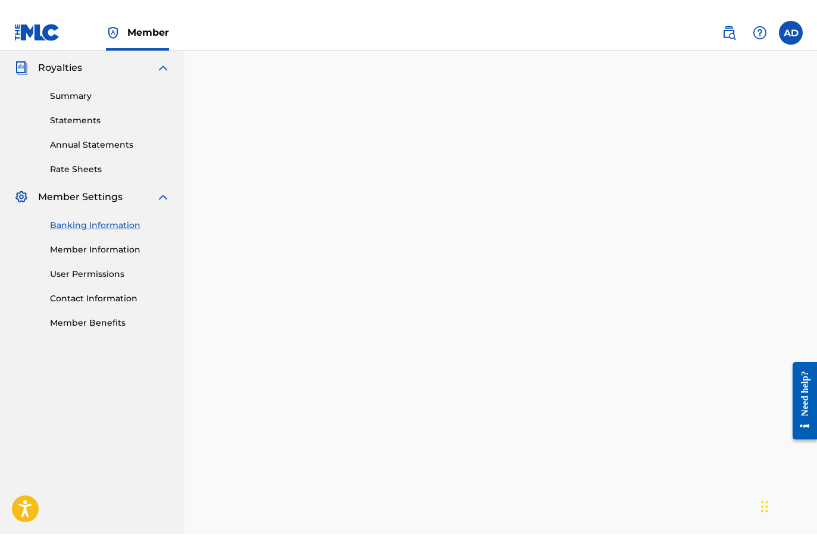
scroll to position [339, 0]
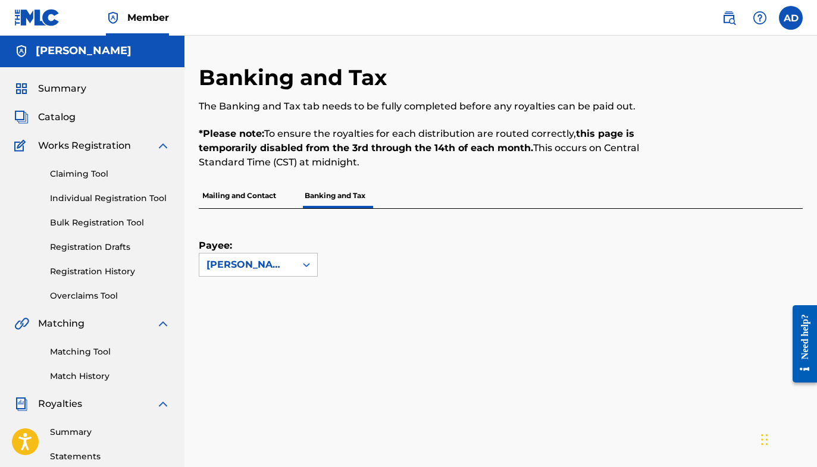
scroll to position [0, 0]
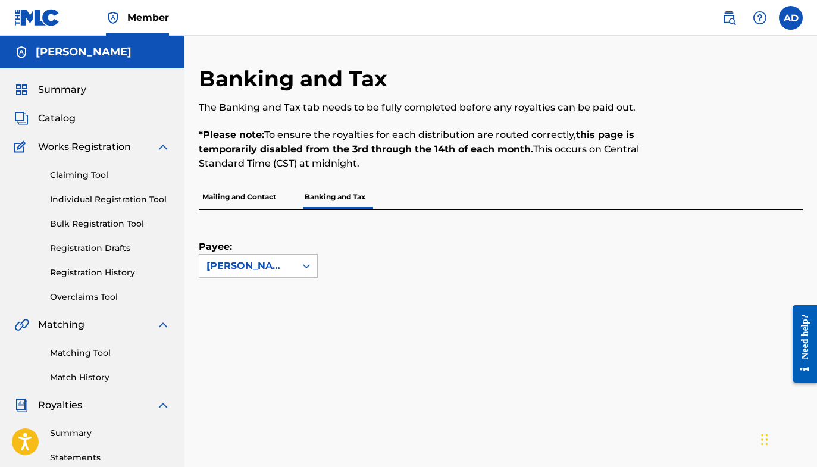
click at [74, 90] on span "Summary" at bounding box center [62, 90] width 48 height 14
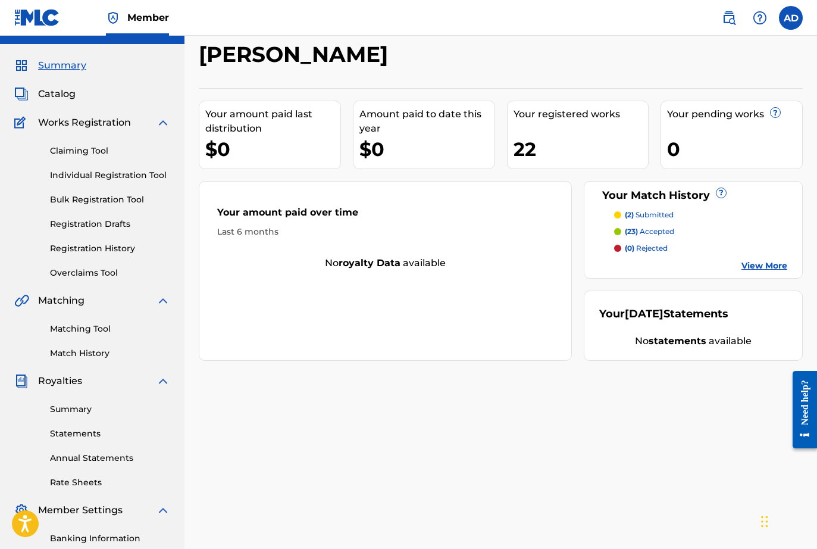
scroll to position [25, 0]
click at [759, 258] on div "(2) submitted (23) accepted (0) rejected View More" at bounding box center [693, 240] width 188 height 62
click at [759, 260] on link "View More" at bounding box center [764, 265] width 46 height 12
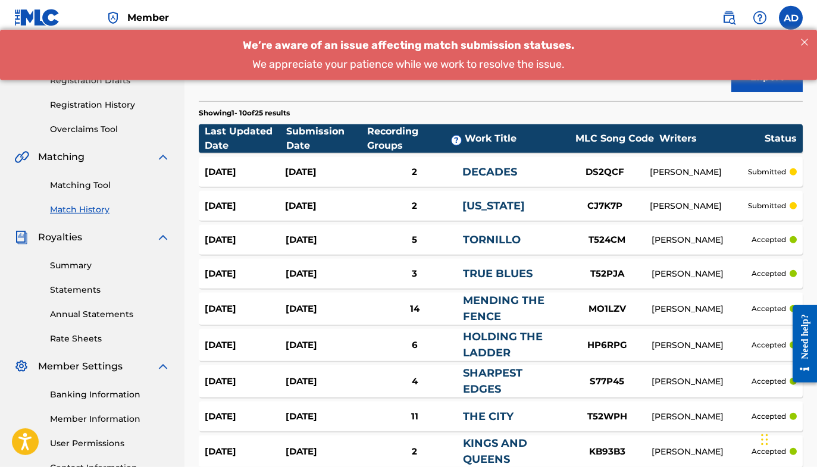
scroll to position [176, 0]
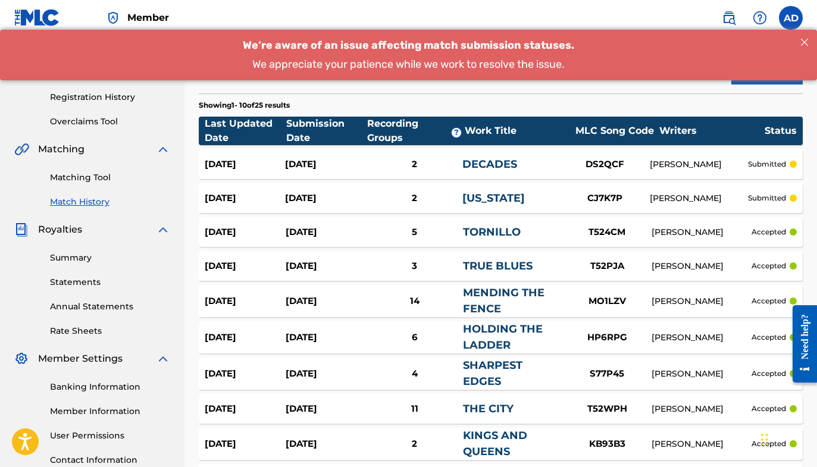
click at [477, 161] on link "DECADES" at bounding box center [489, 164] width 55 height 13
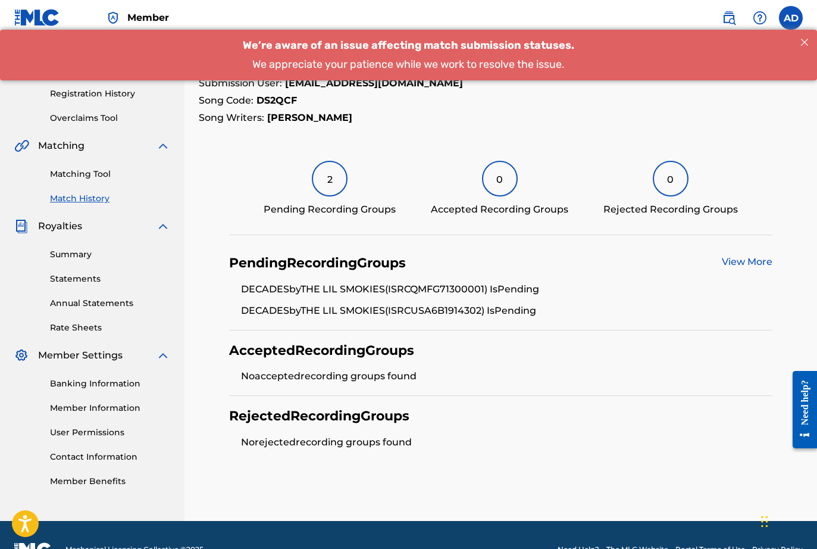
scroll to position [200, 0]
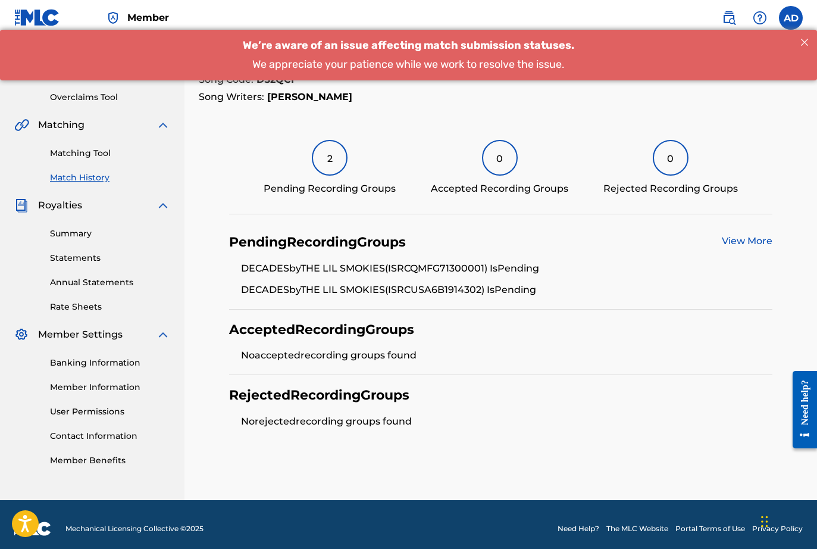
click at [746, 236] on link "View More" at bounding box center [747, 240] width 51 height 11
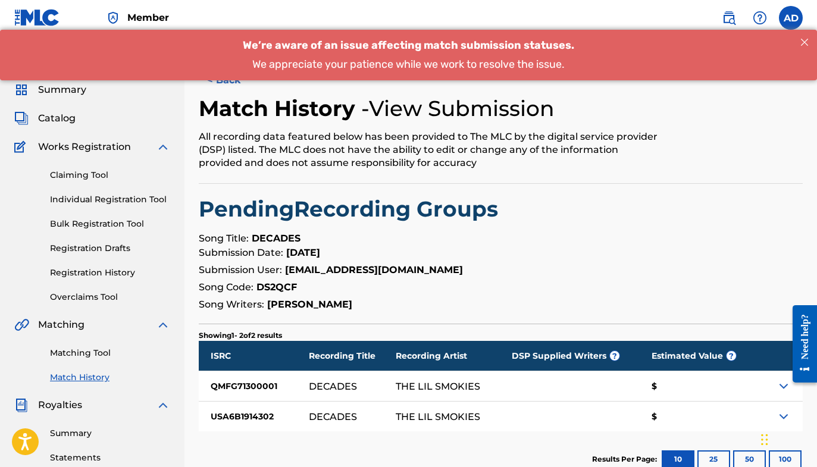
click at [227, 80] on button "< Back" at bounding box center [234, 80] width 71 height 30
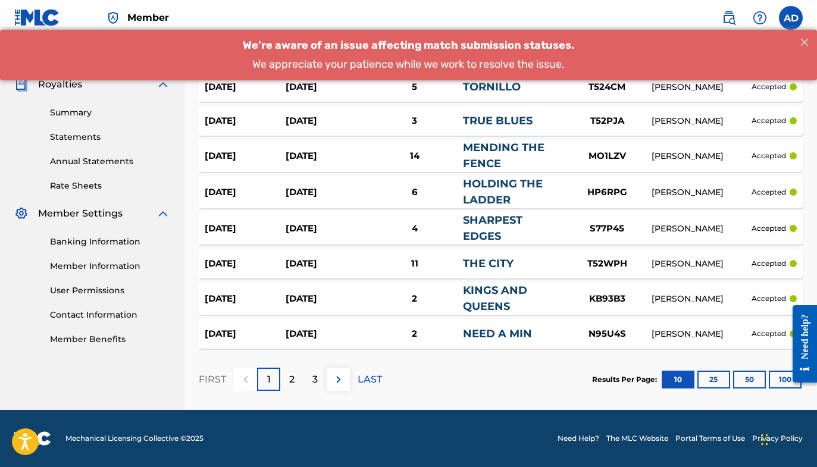
scroll to position [321, 0]
click at [305, 373] on div "3" at bounding box center [314, 379] width 23 height 23
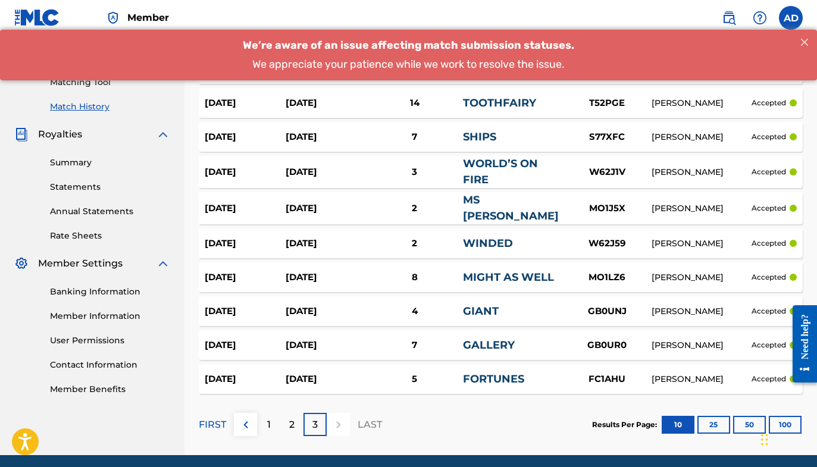
click at [477, 237] on link "WINDED" at bounding box center [488, 243] width 50 height 13
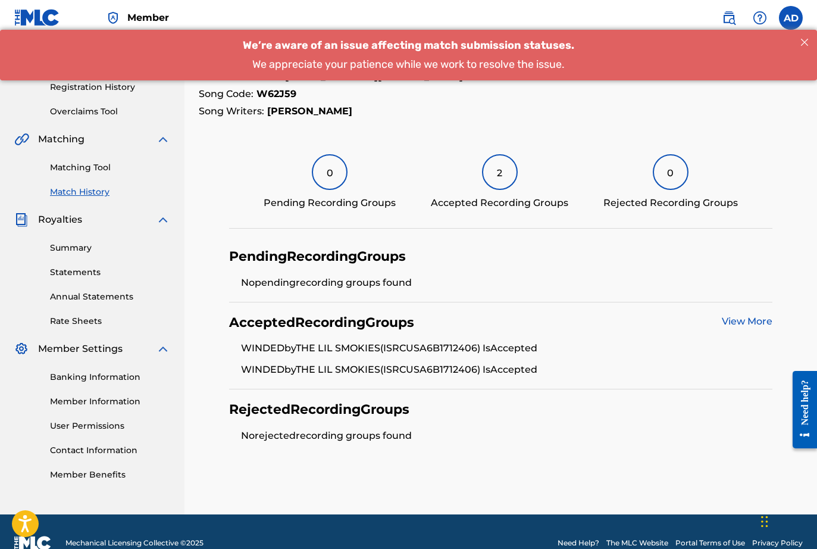
scroll to position [190, 0]
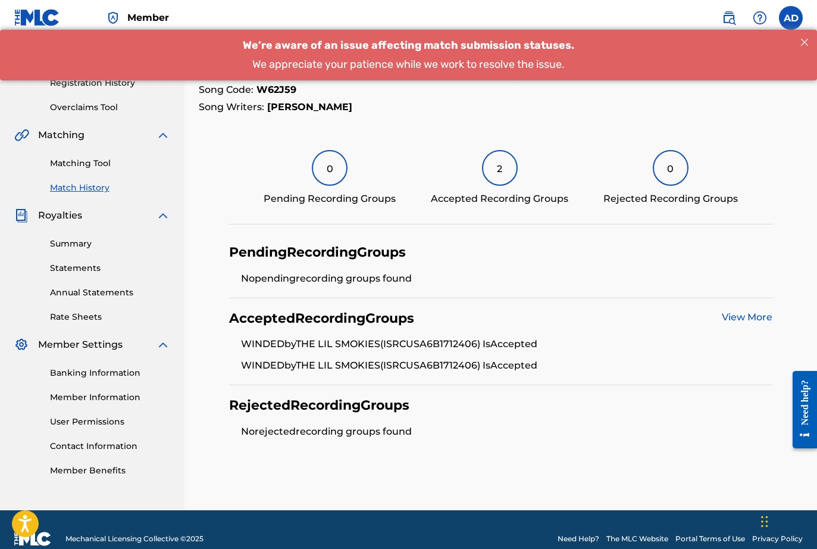
click at [508, 171] on div "2" at bounding box center [500, 168] width 36 height 36
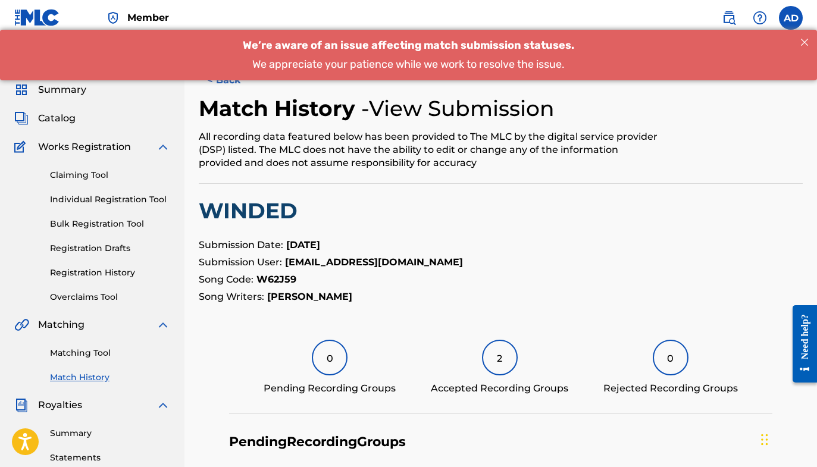
scroll to position [190, 0]
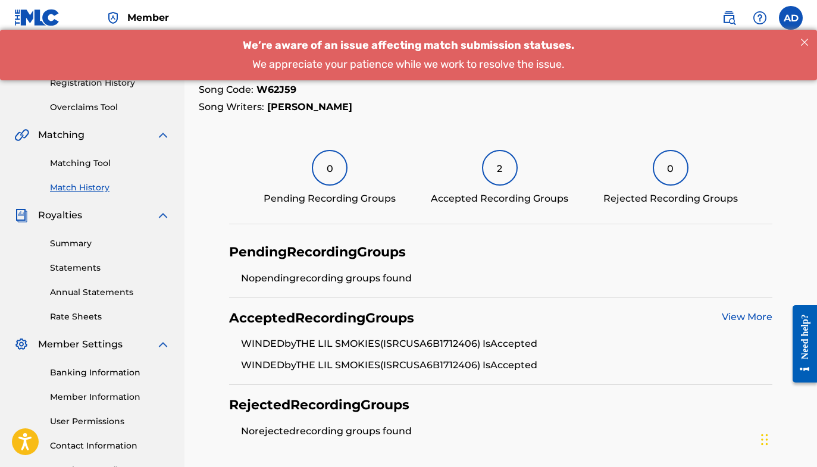
scroll to position [271, 0]
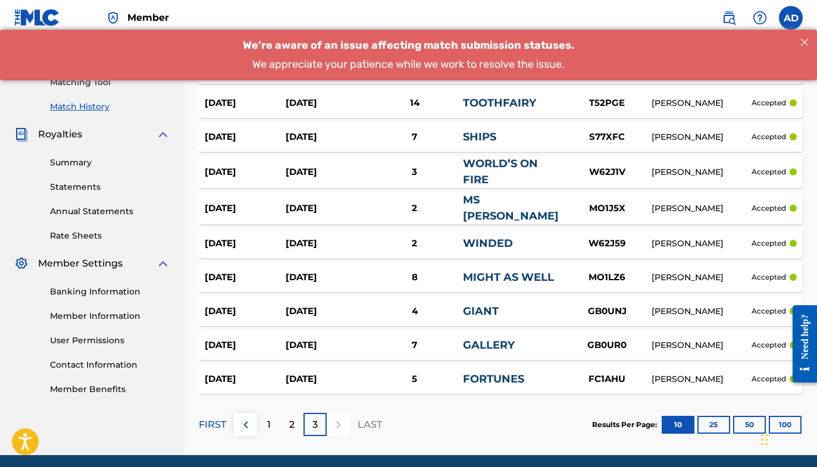
click at [269, 425] on p "1" at bounding box center [269, 425] width 4 height 14
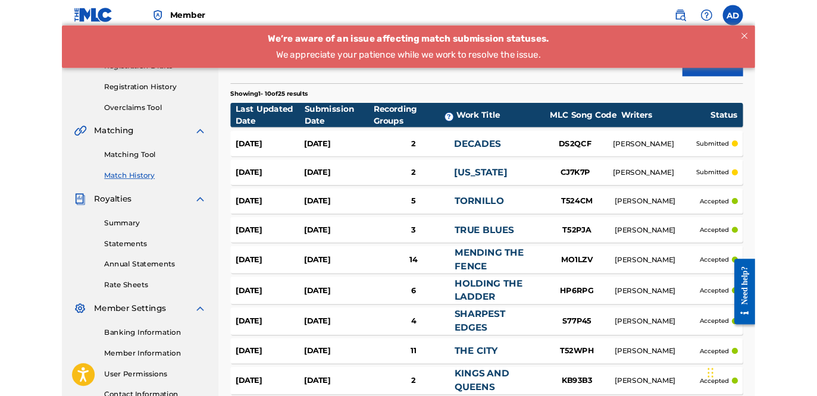
scroll to position [166, 0]
